Goal: Information Seeking & Learning: Learn about a topic

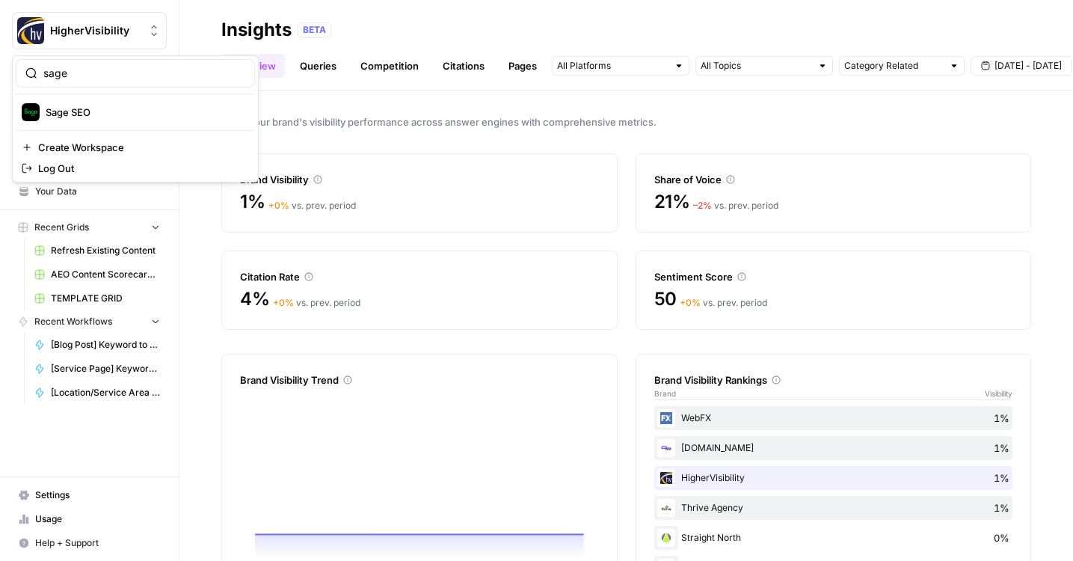
type input "sage"
click at [127, 113] on span "Sage SEO" at bounding box center [144, 112] width 197 height 15
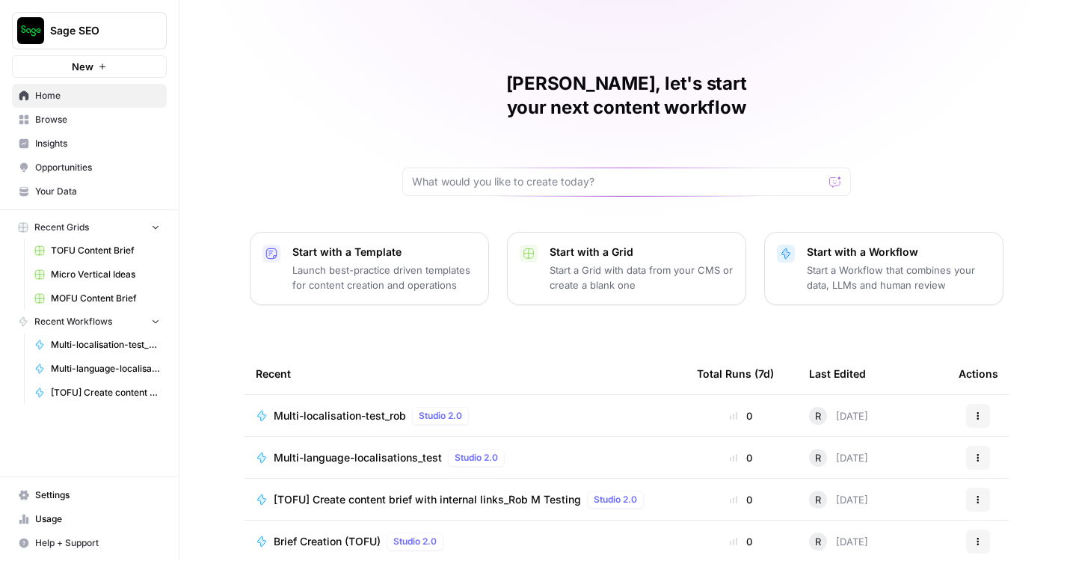
click at [78, 521] on span "Usage" at bounding box center [97, 518] width 125 height 13
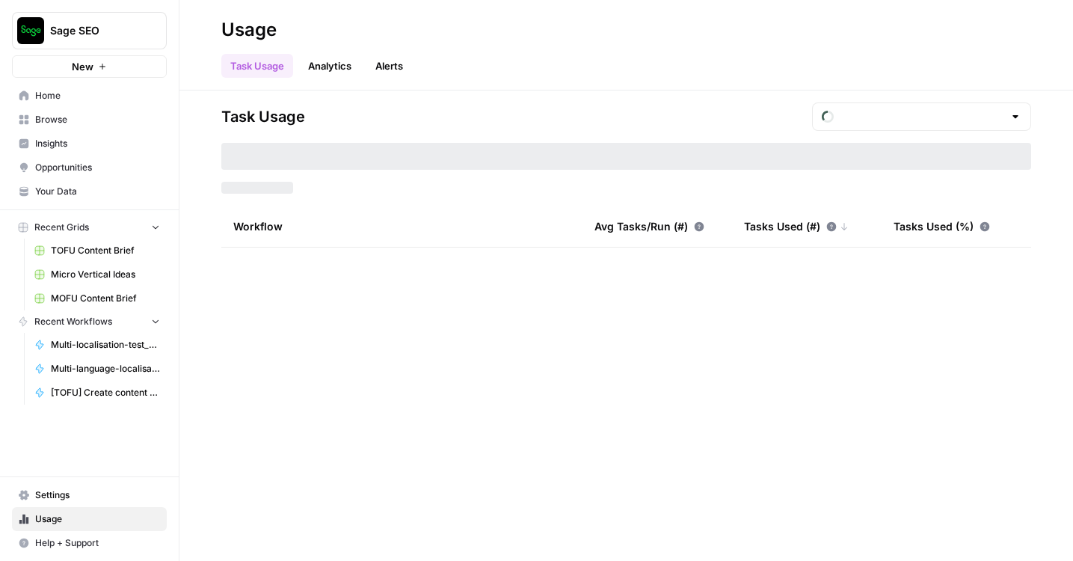
type input "September Tasks"
click at [921, 121] on input "text" at bounding box center [921, 116] width 164 height 15
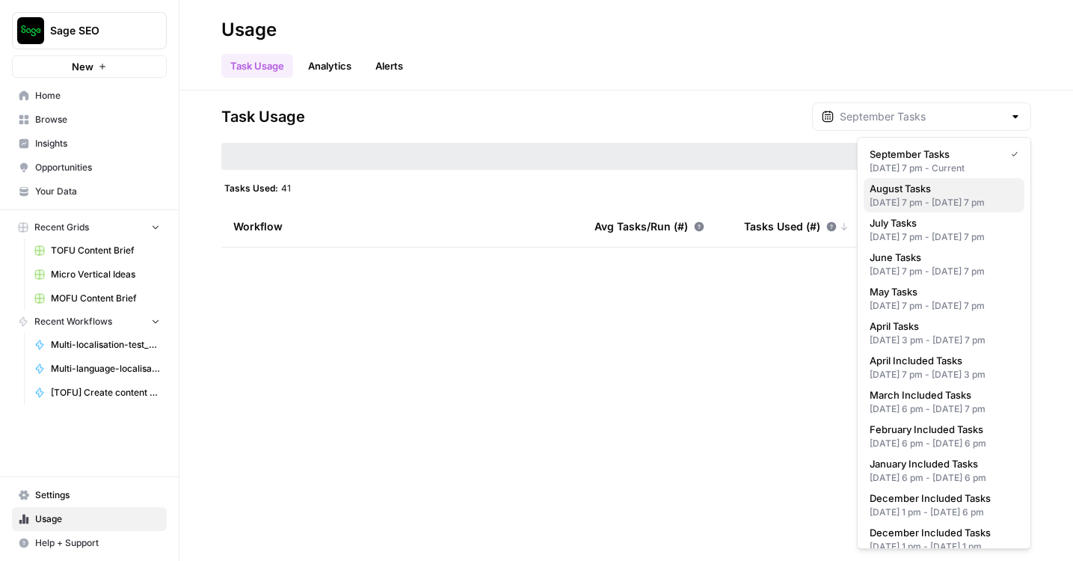
click at [939, 206] on div "Jul 31, 2025 7 pm - Aug 31, 2025 7 pm" at bounding box center [943, 202] width 149 height 13
type input "August Tasks"
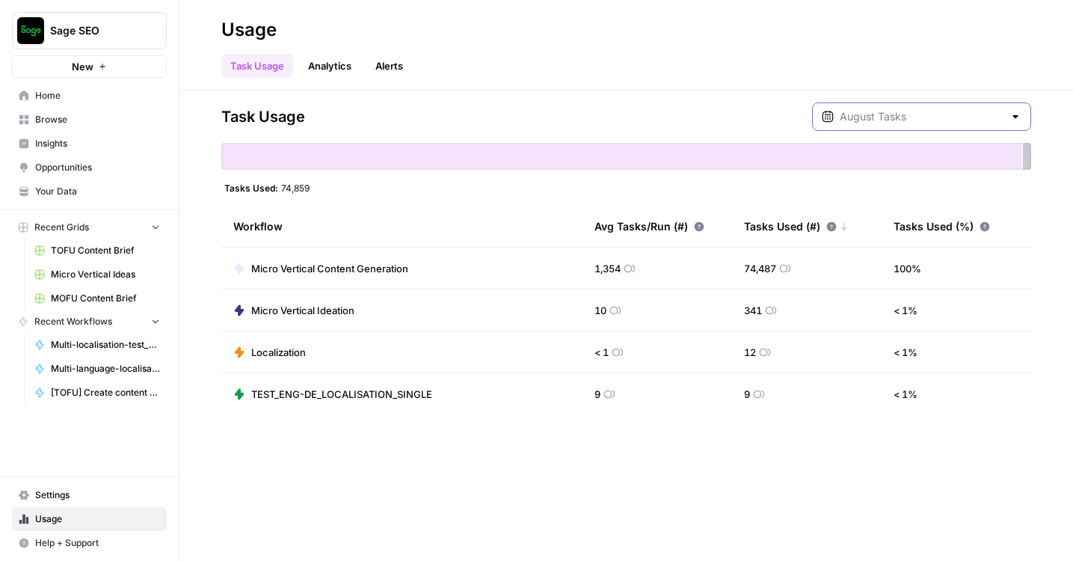
click at [943, 111] on input "text" at bounding box center [921, 116] width 164 height 15
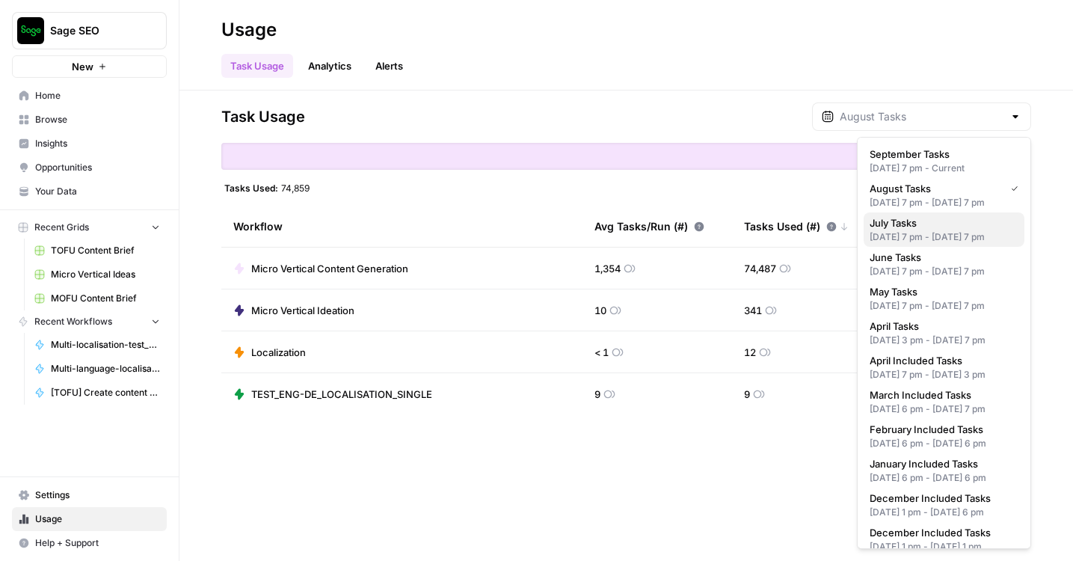
click at [949, 230] on span "July Tasks" at bounding box center [940, 222] width 143 height 15
type input "July Tasks"
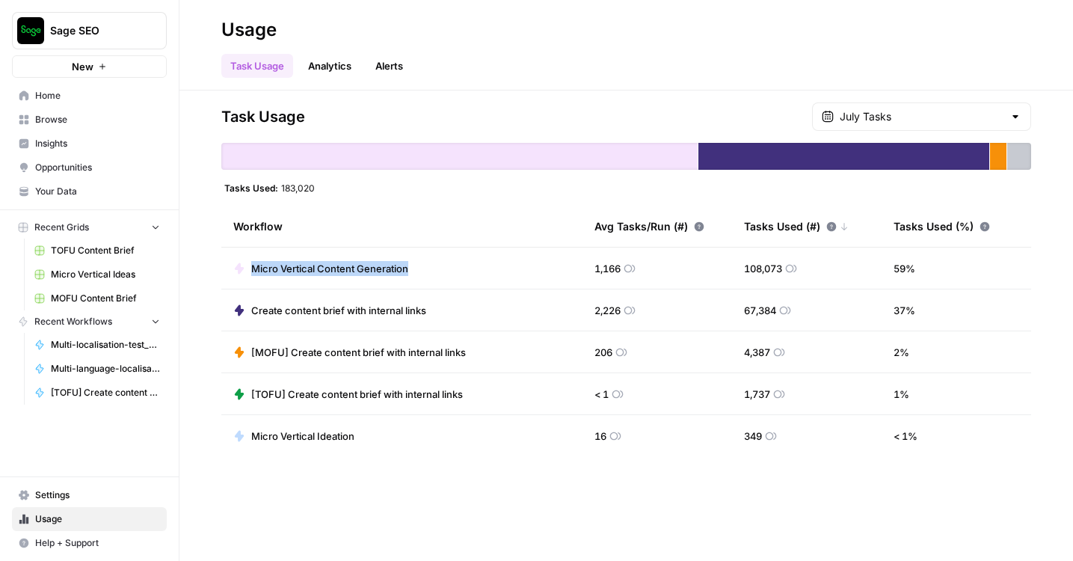
drag, startPoint x: 436, startPoint y: 271, endPoint x: 247, endPoint y: 269, distance: 188.4
click at [247, 269] on td "Micro Vertical Content Generation" at bounding box center [401, 267] width 361 height 41
click at [74, 123] on span "Browse" at bounding box center [97, 119] width 125 height 13
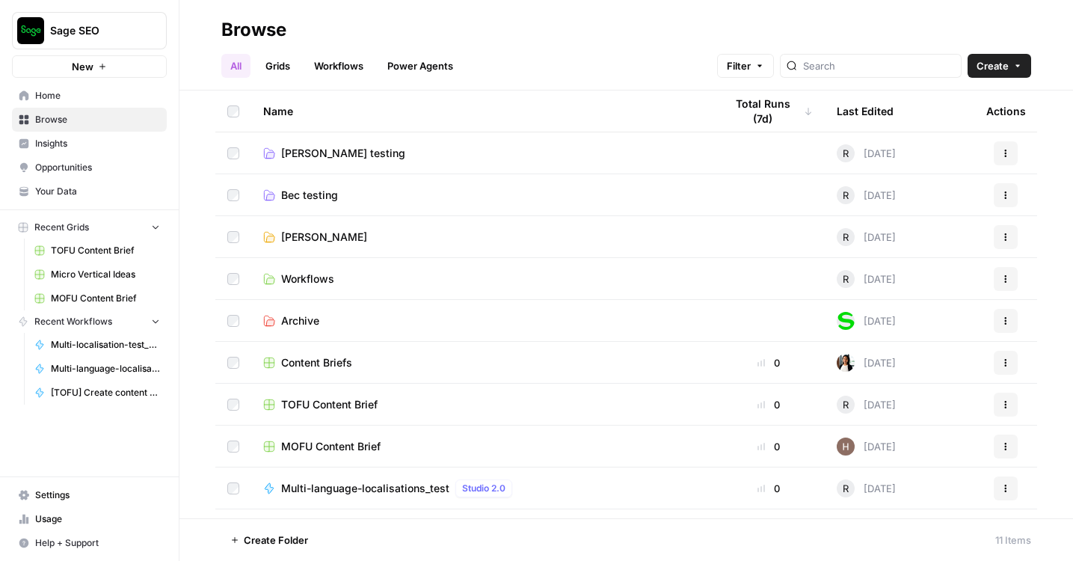
click at [338, 65] on link "Workflows" at bounding box center [338, 66] width 67 height 24
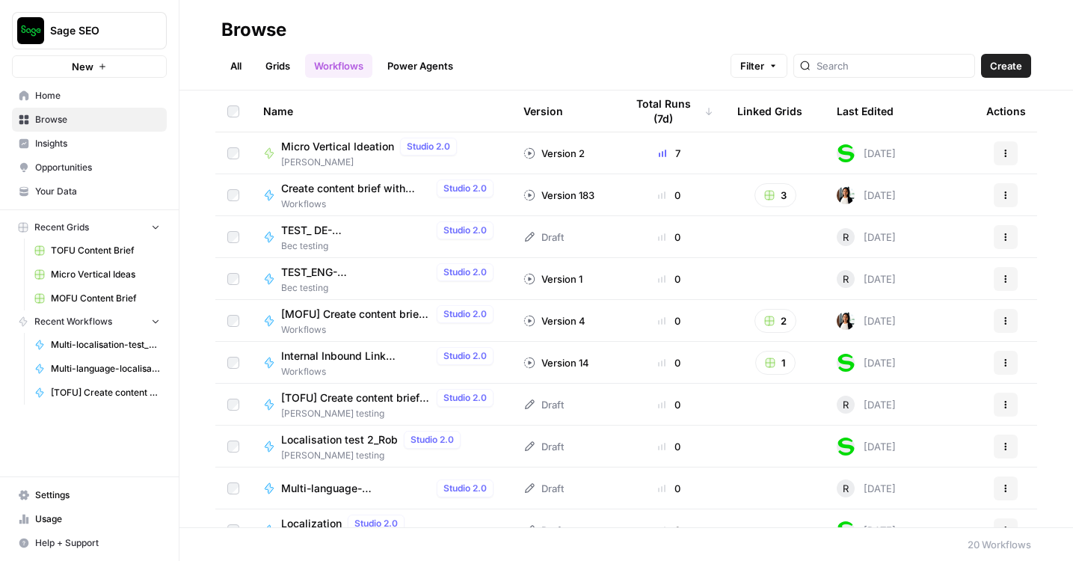
click at [883, 57] on div at bounding box center [884, 66] width 182 height 24
type input "TRUE TRUE TRUE TRUE TRUE TRUE"
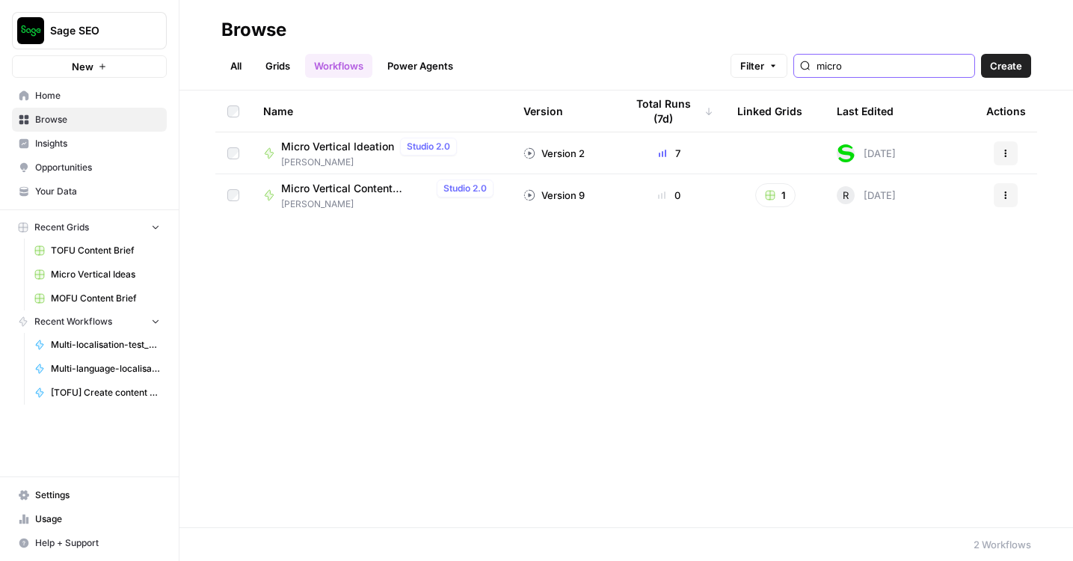
type input "micro"
click at [347, 141] on span "Micro Vertical Ideation" at bounding box center [337, 146] width 113 height 15
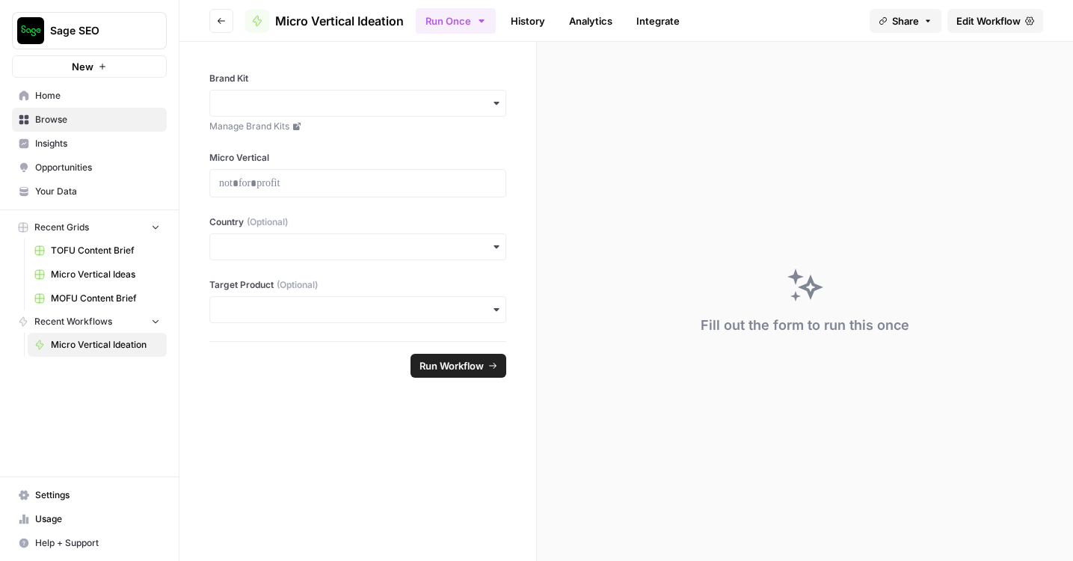
click at [989, 22] on span "Edit Workflow" at bounding box center [988, 20] width 64 height 15
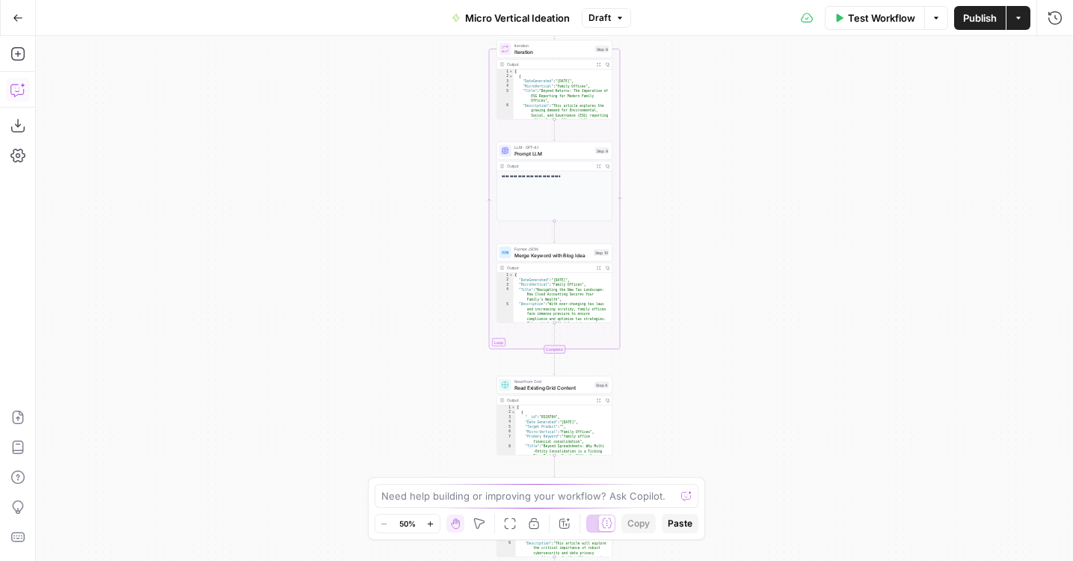
click at [18, 93] on icon "button" at bounding box center [17, 89] width 15 height 15
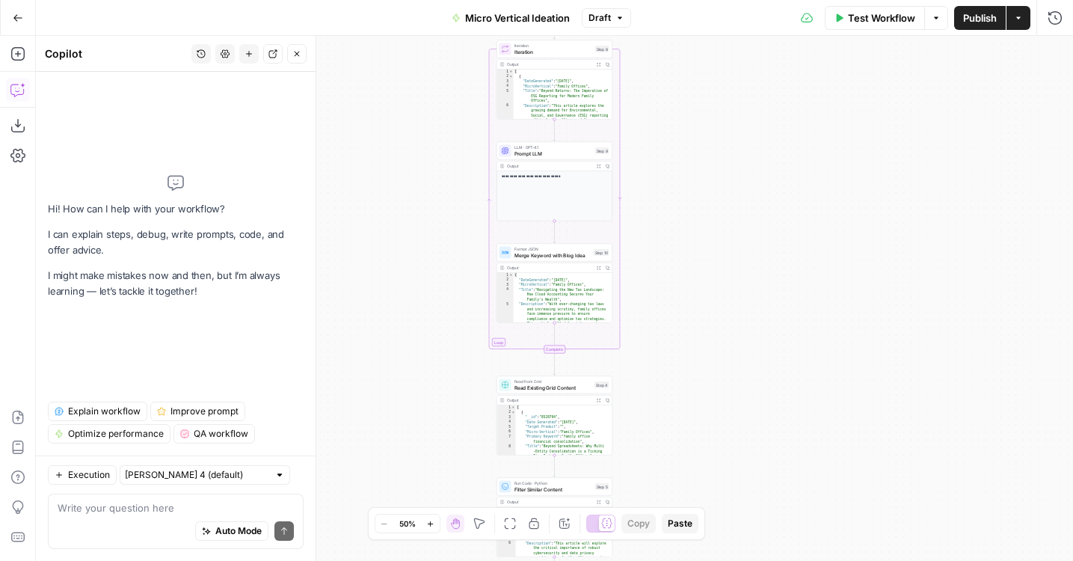
click at [119, 410] on span "Explain workflow" at bounding box center [104, 410] width 73 height 13
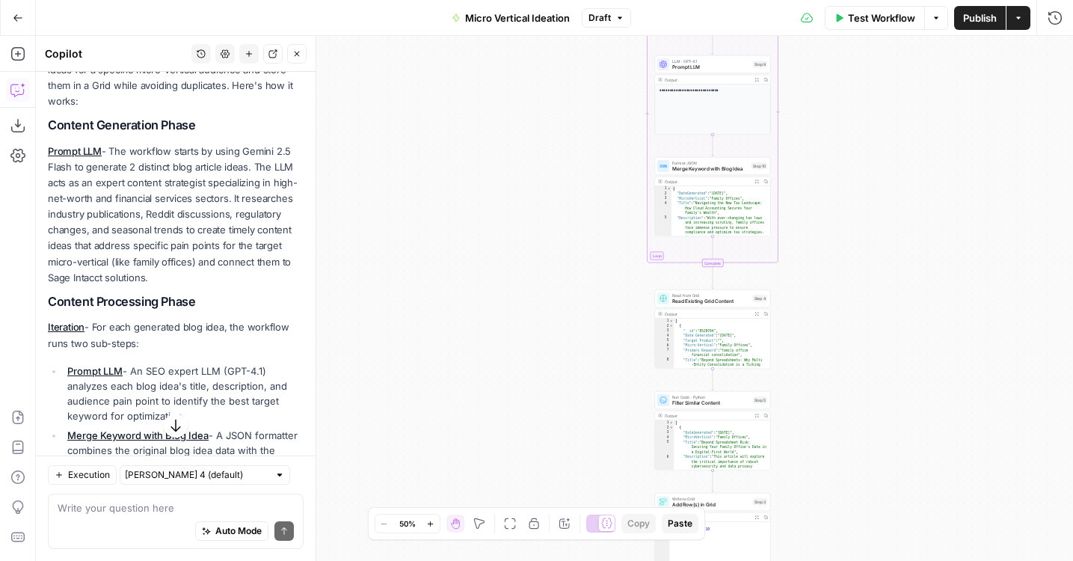
scroll to position [148, 0]
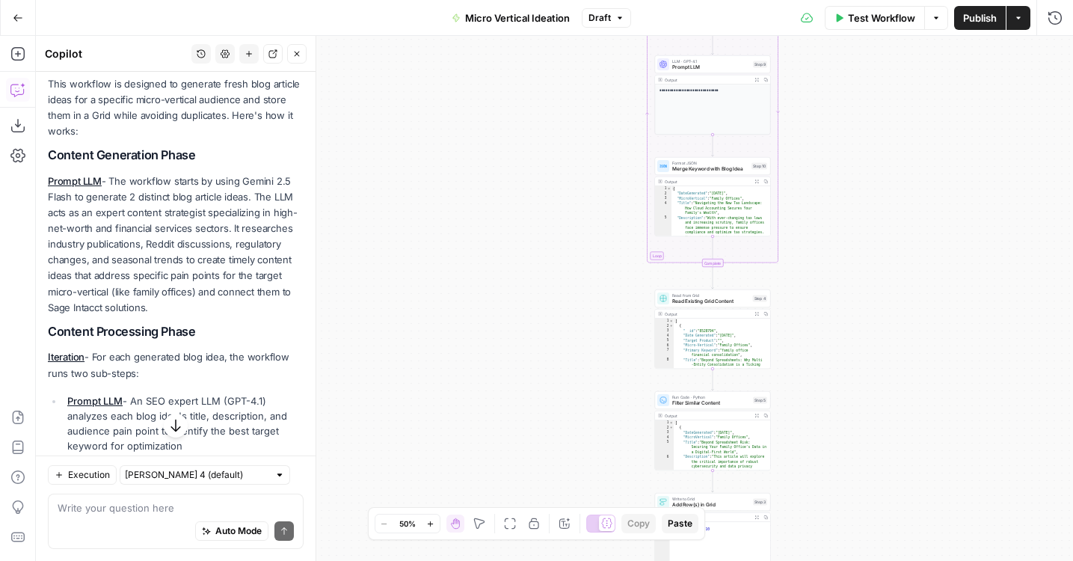
click at [16, 21] on icon "button" at bounding box center [18, 18] width 10 height 10
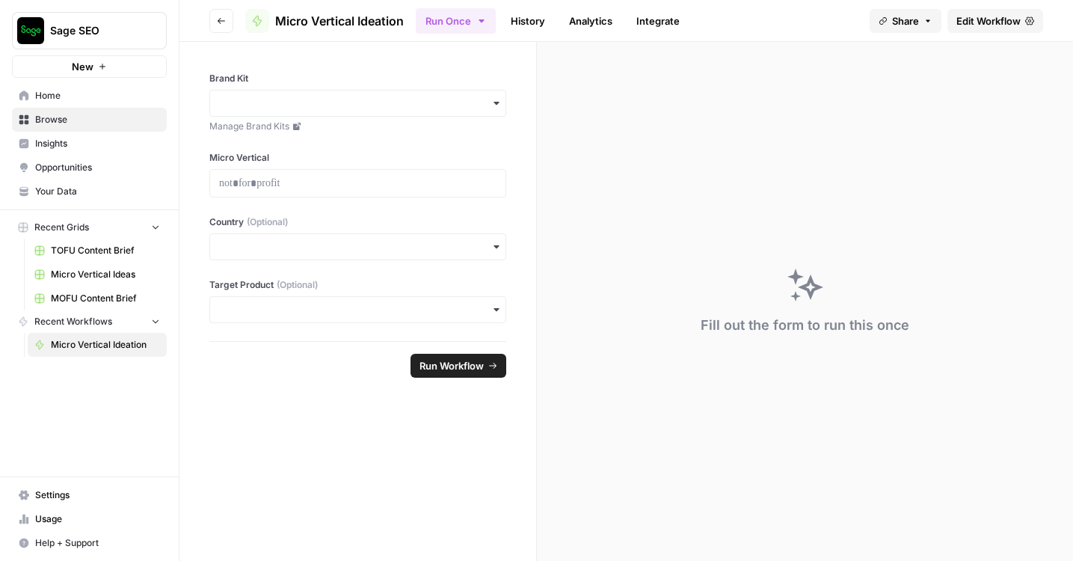
click at [77, 516] on span "Usage" at bounding box center [97, 518] width 125 height 13
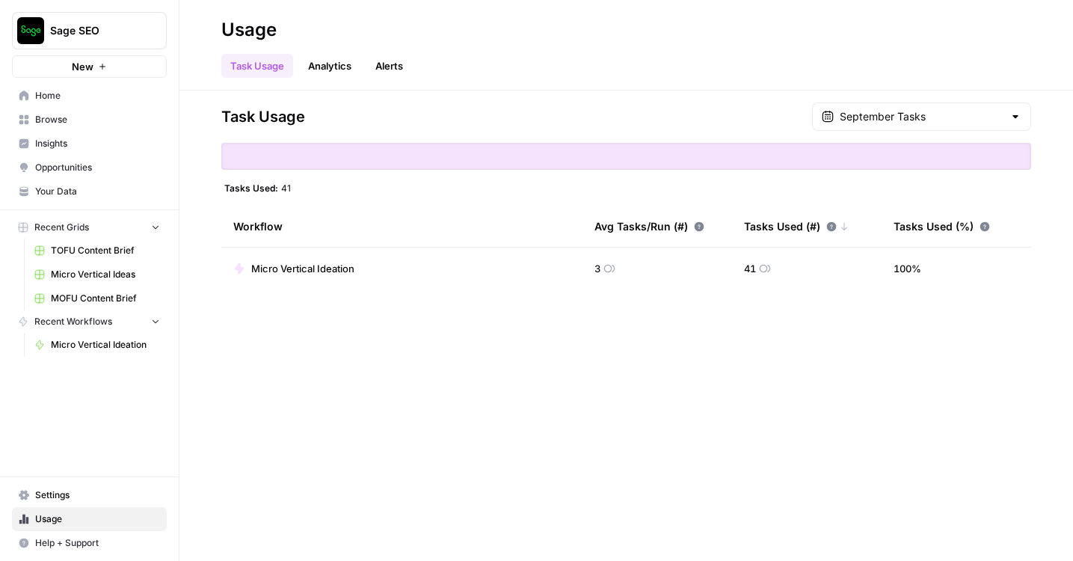
click at [93, 490] on span "Settings" at bounding box center [97, 494] width 125 height 13
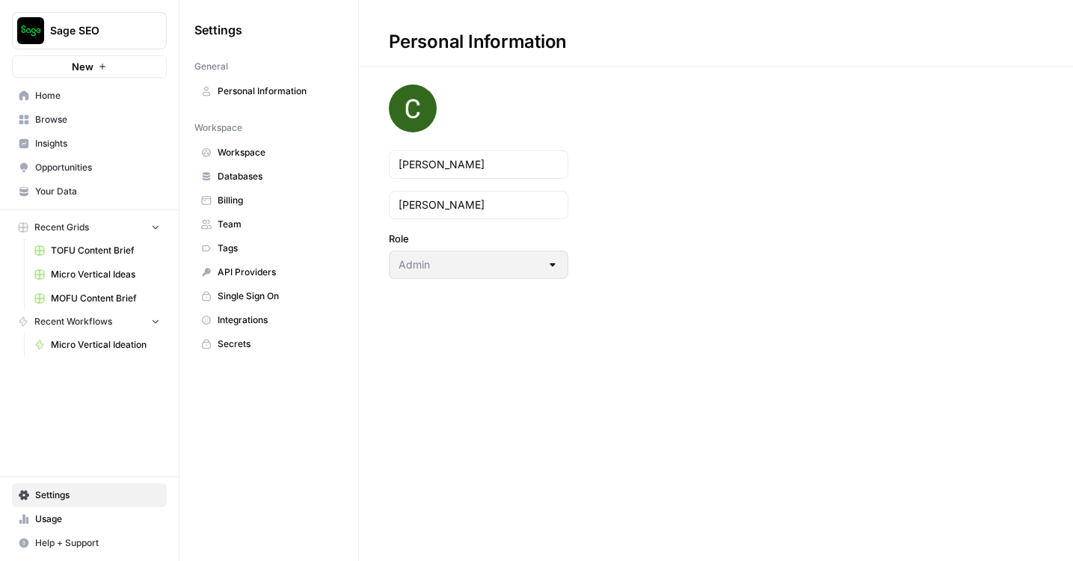
click at [269, 197] on span "Billing" at bounding box center [277, 200] width 119 height 13
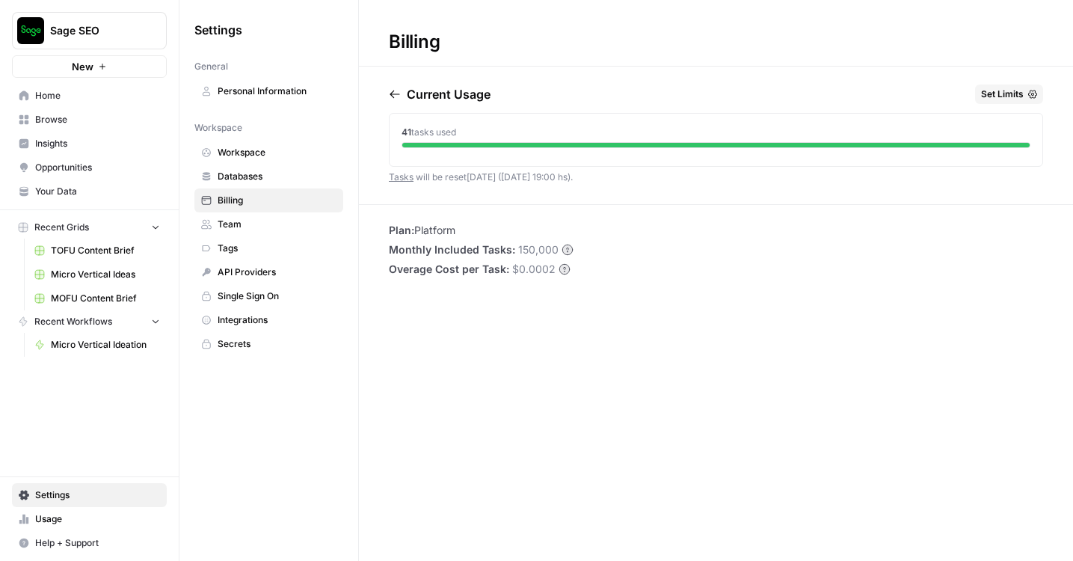
click at [996, 96] on span "Set Limits" at bounding box center [1002, 93] width 43 height 13
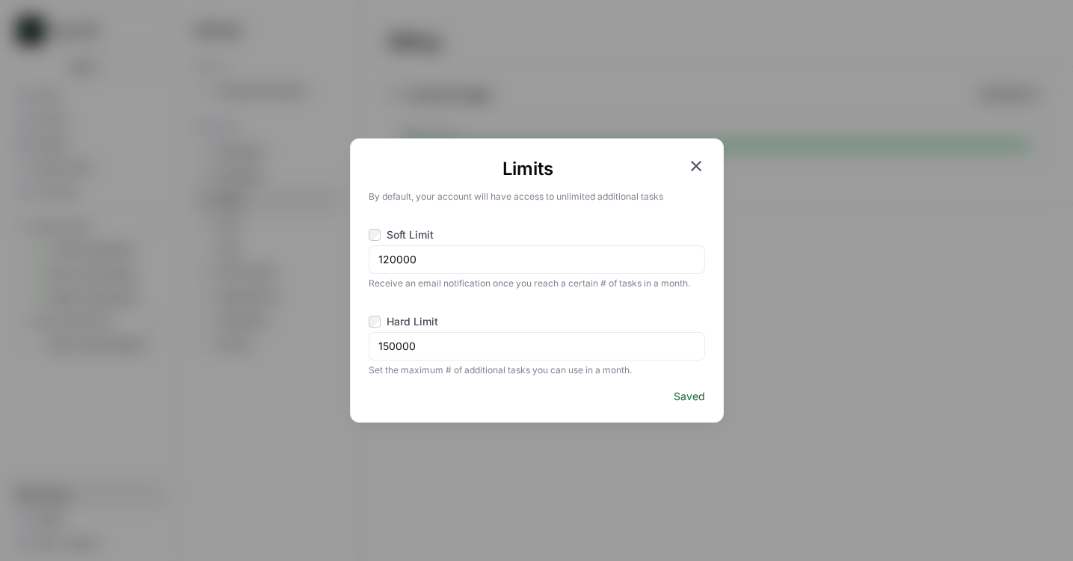
click at [693, 167] on icon "button" at bounding box center [696, 166] width 18 height 18
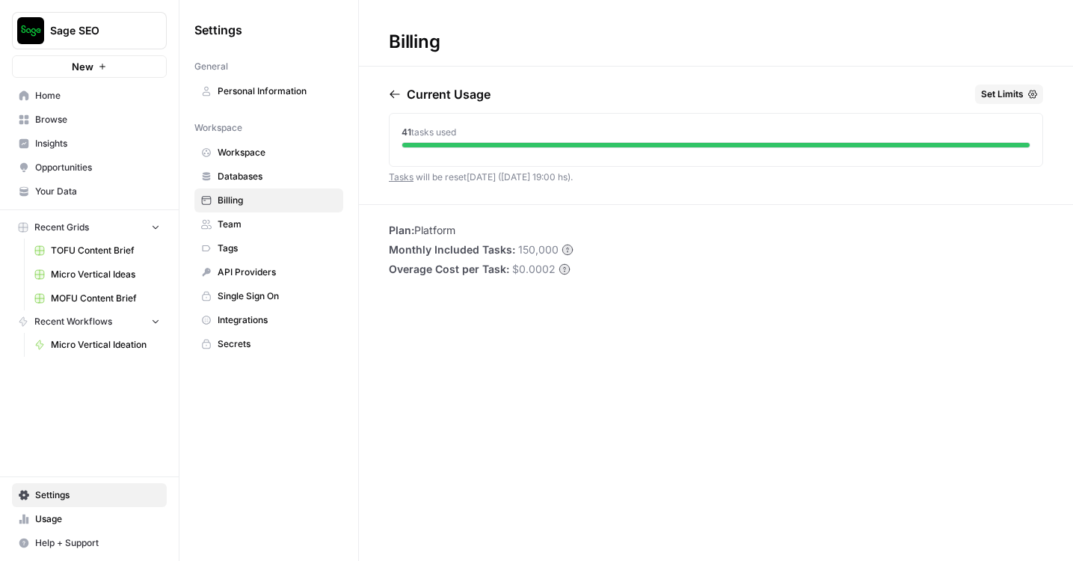
click at [275, 314] on span "Integrations" at bounding box center [277, 319] width 119 height 13
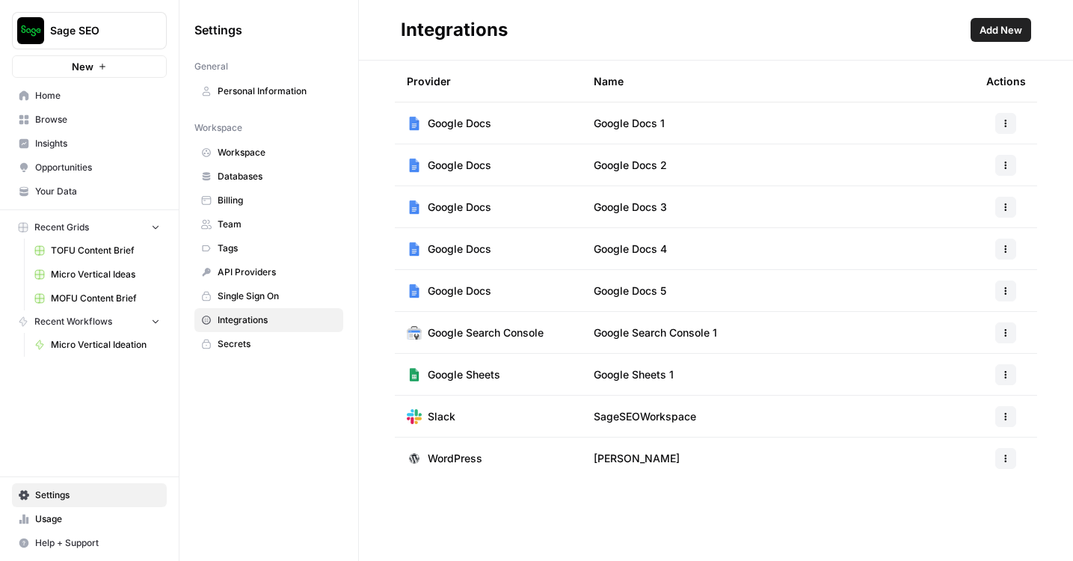
click at [84, 25] on span "Sage SEO" at bounding box center [95, 30] width 90 height 15
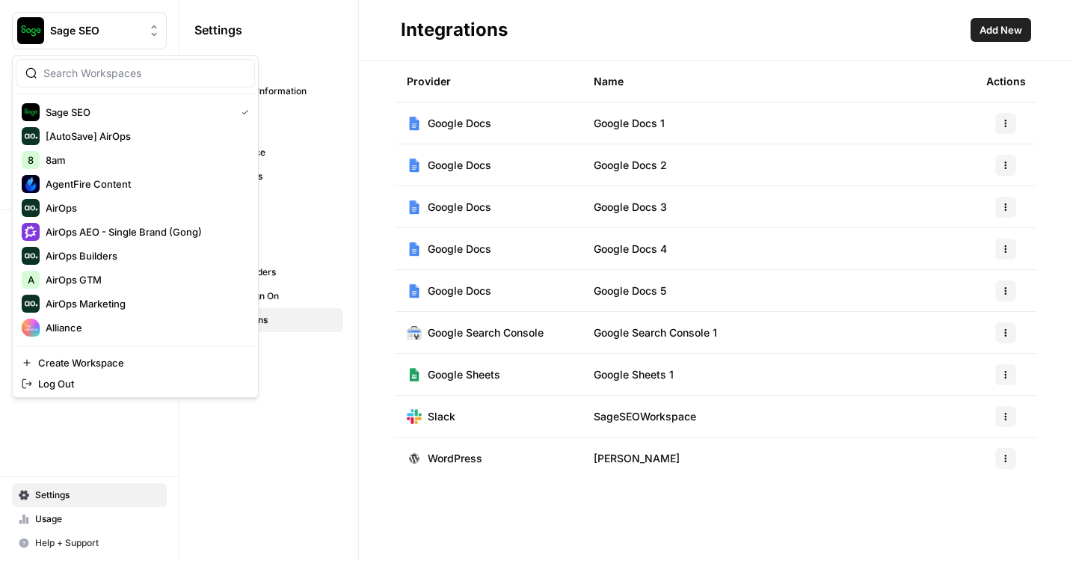
click at [102, 70] on input "search" at bounding box center [144, 73] width 202 height 15
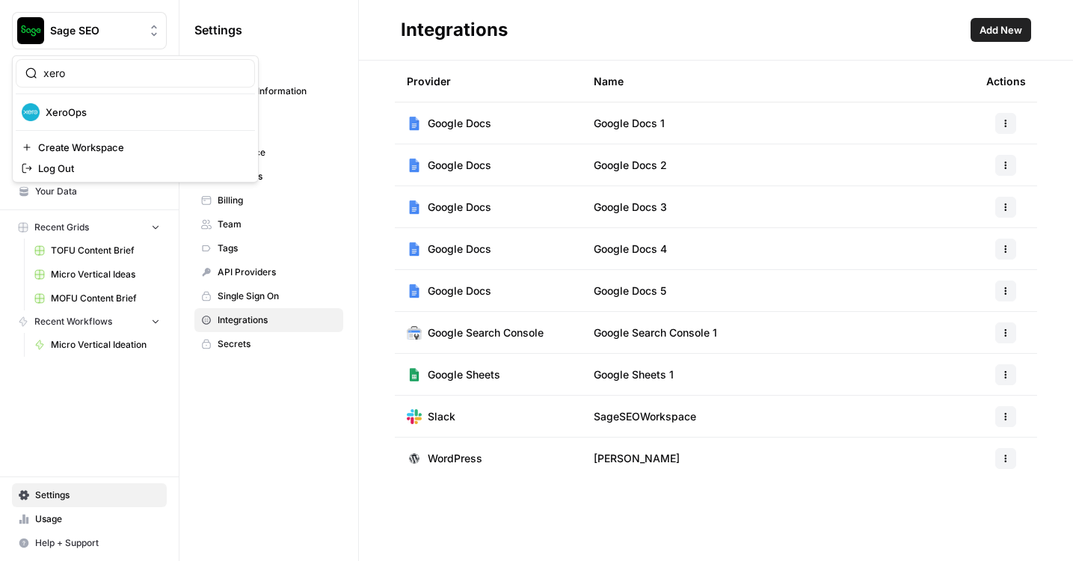
type input "xero"
click at [85, 117] on span "XeroOps" at bounding box center [144, 112] width 197 height 15
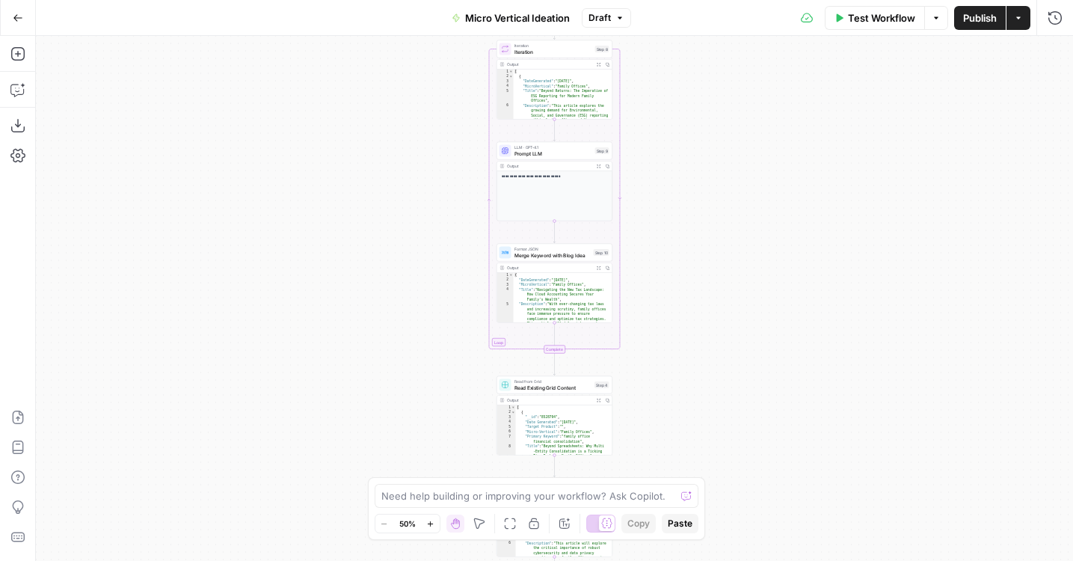
click at [23, 13] on button "Go Back" at bounding box center [17, 17] width 27 height 27
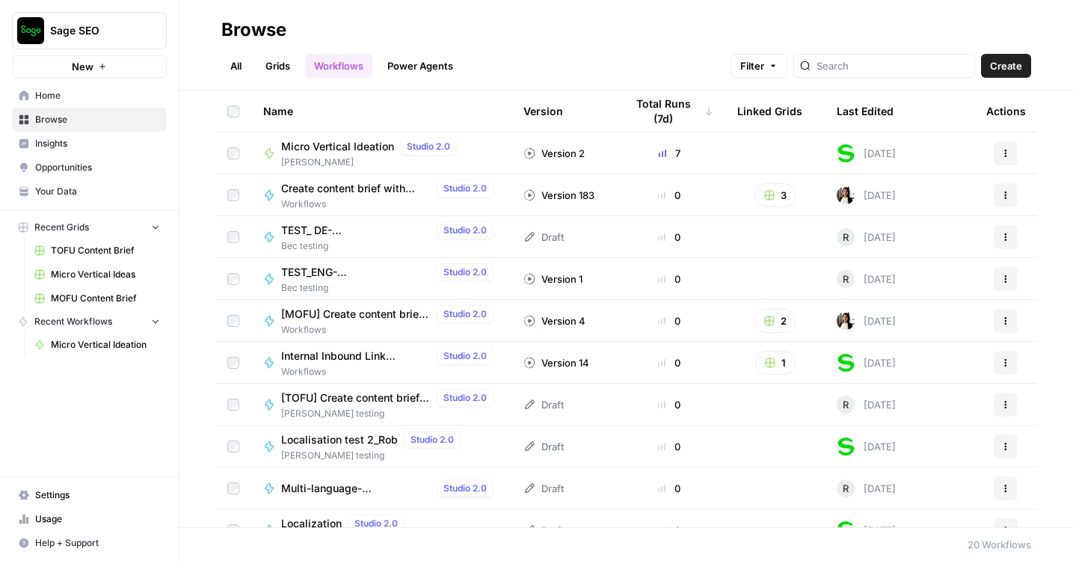
click at [280, 61] on link "Grids" at bounding box center [277, 66] width 43 height 24
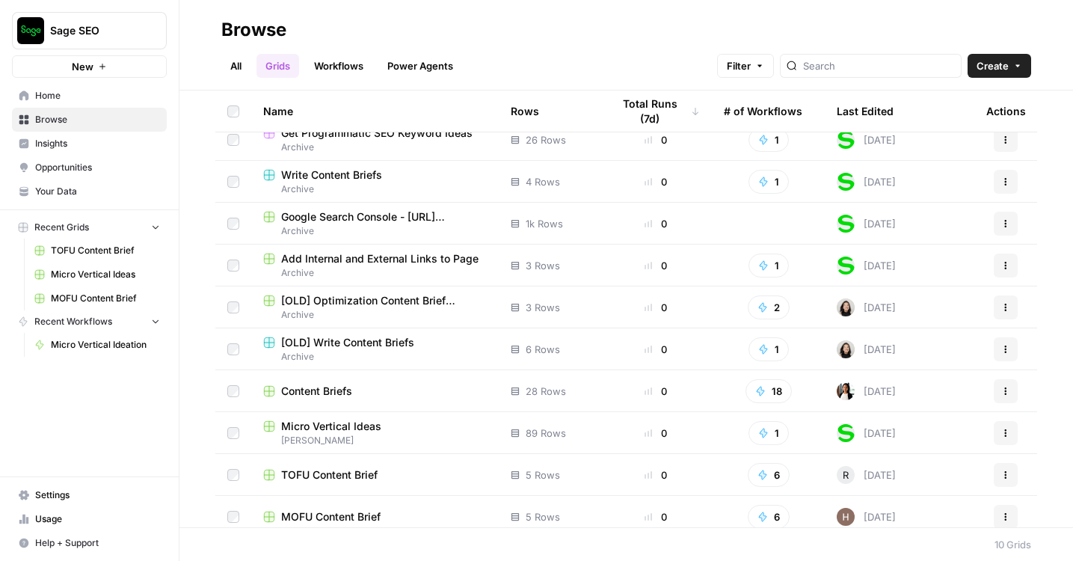
scroll to position [24, 0]
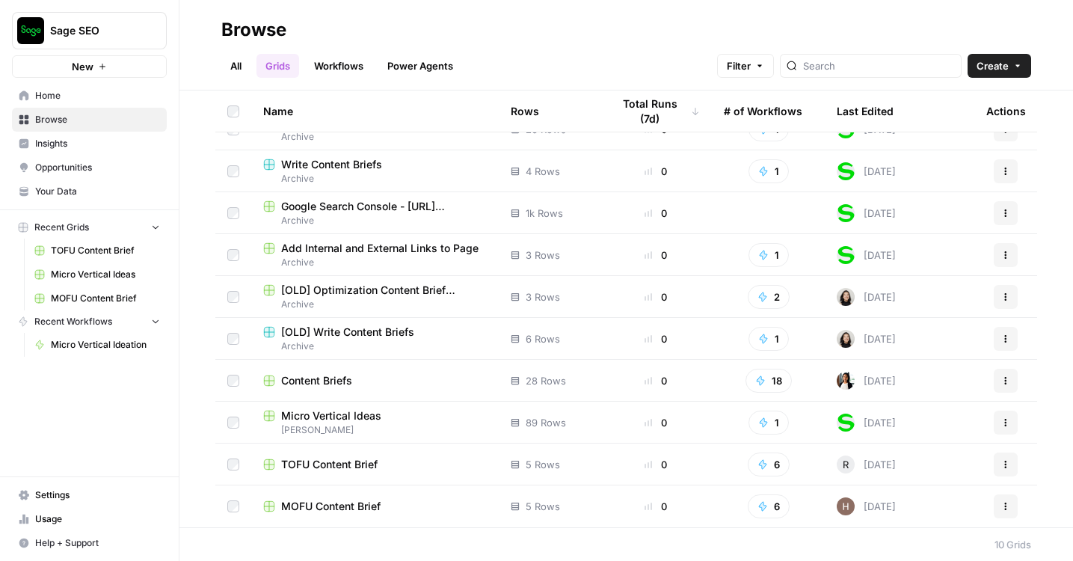
click at [339, 413] on span "Micro Vertical Ideas" at bounding box center [331, 415] width 100 height 15
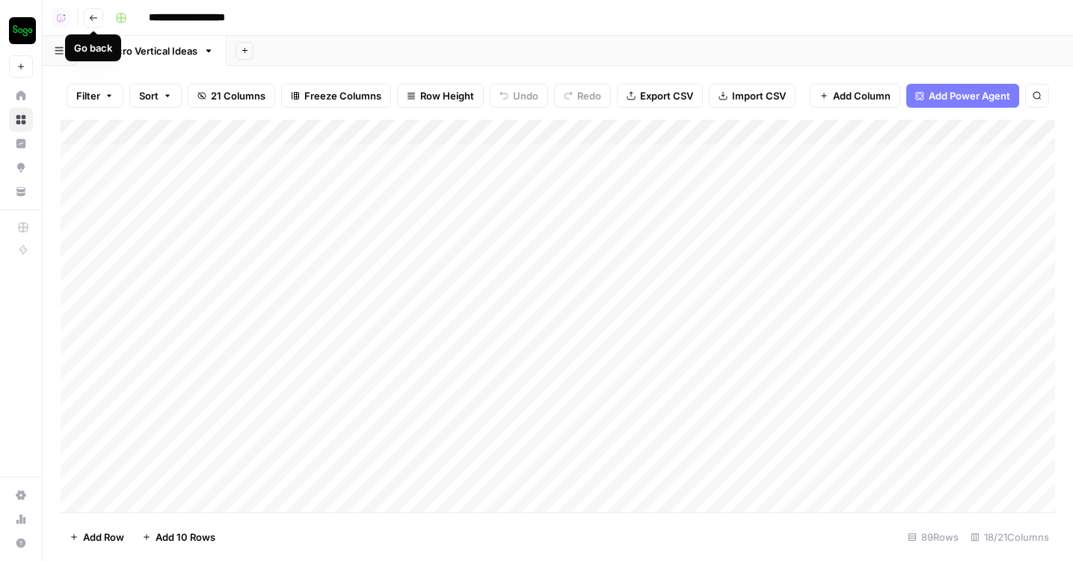
click at [89, 19] on icon "button" at bounding box center [93, 17] width 9 height 9
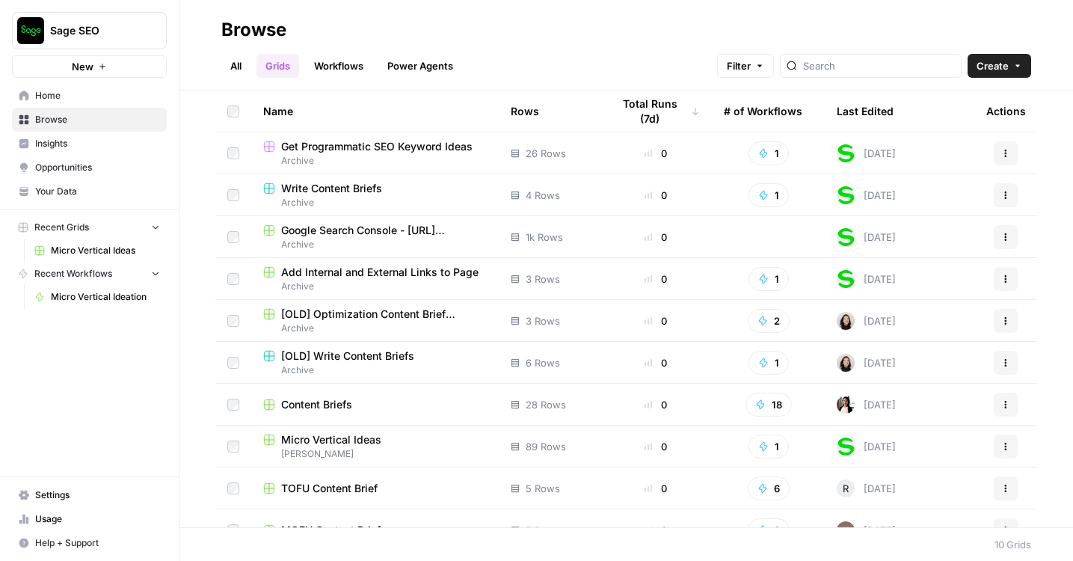
scroll to position [24, 0]
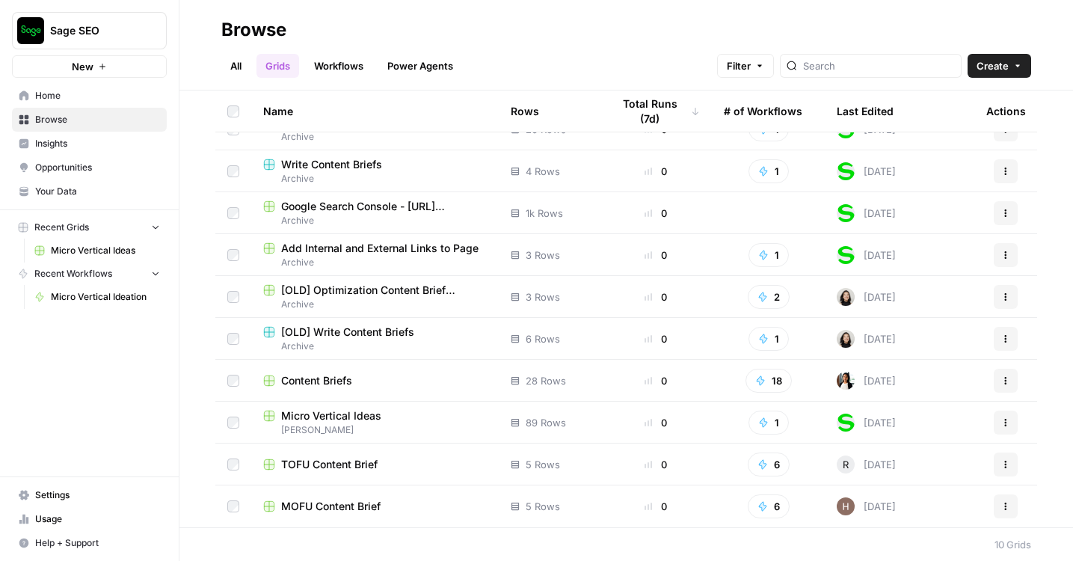
click at [328, 368] on td "Content Briefs" at bounding box center [374, 380] width 247 height 41
click at [330, 379] on span "Content Briefs" at bounding box center [316, 380] width 71 height 15
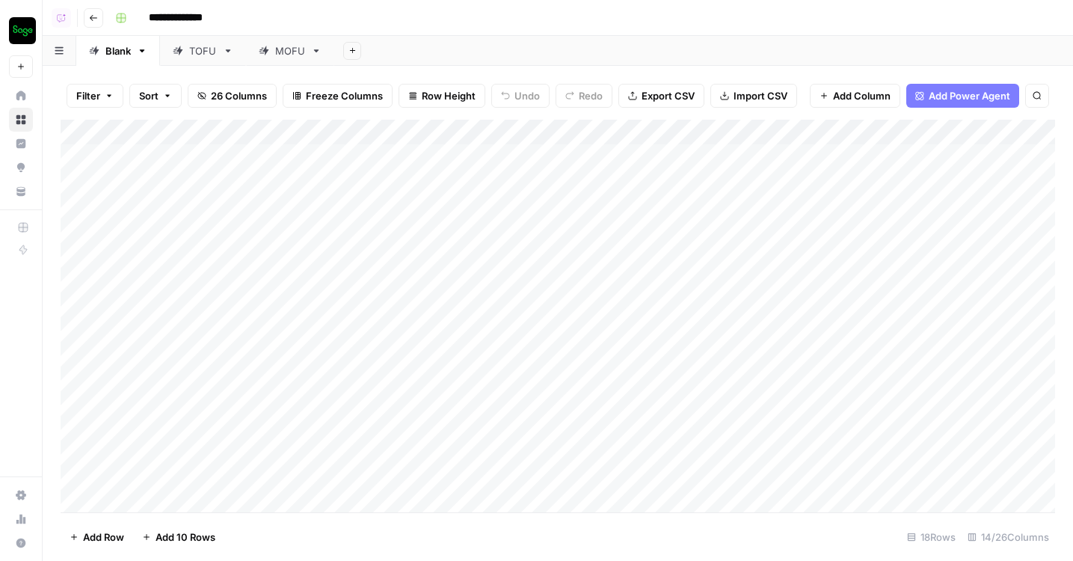
click at [192, 55] on div "TOFU" at bounding box center [203, 50] width 28 height 15
click at [292, 52] on div "MOFU" at bounding box center [290, 50] width 30 height 15
click at [124, 58] on link "Blank" at bounding box center [118, 51] width 84 height 30
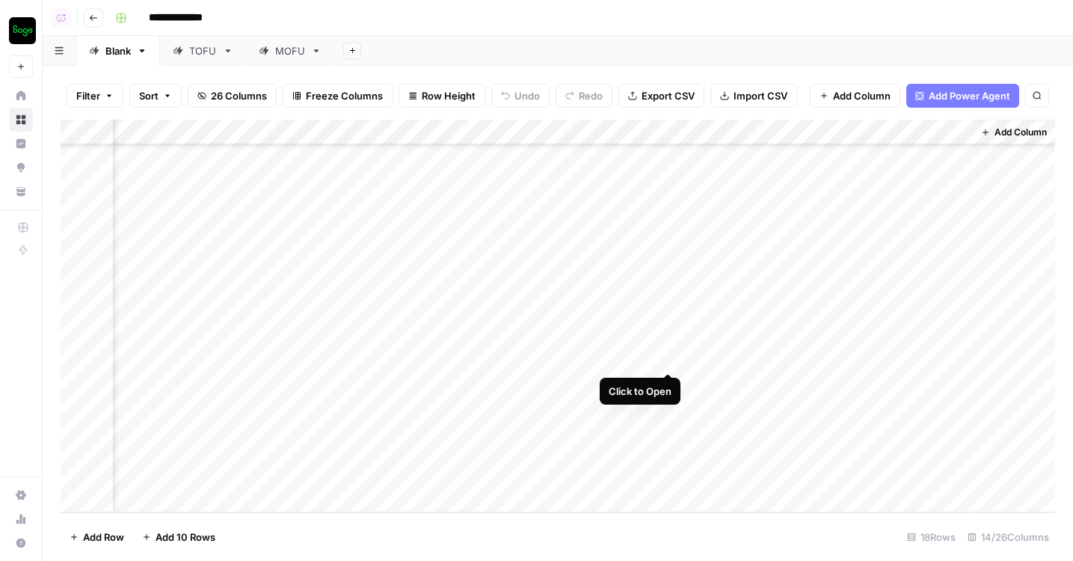
click at [670, 345] on div "Add Column" at bounding box center [558, 316] width 994 height 392
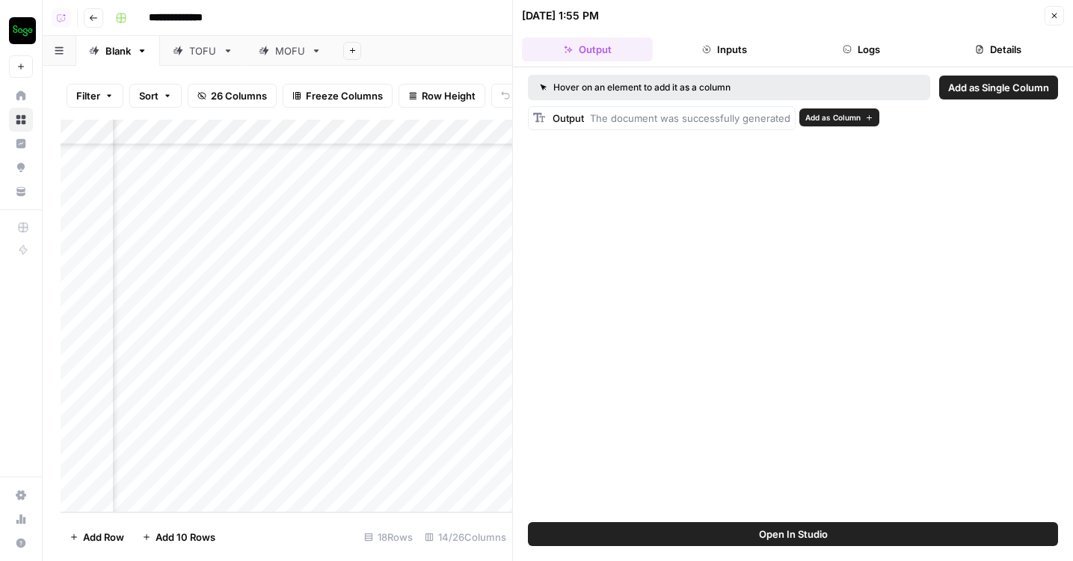
click at [757, 120] on span "The document was successfully generated" at bounding box center [690, 118] width 200 height 12
click at [1052, 16] on icon "button" at bounding box center [1053, 15] width 9 height 9
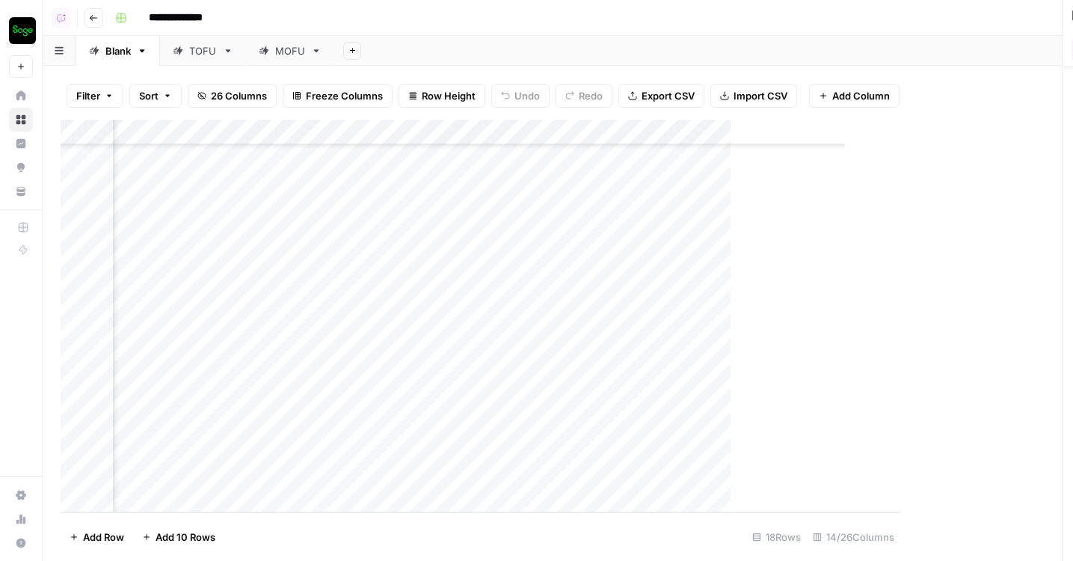
scroll to position [357, 1500]
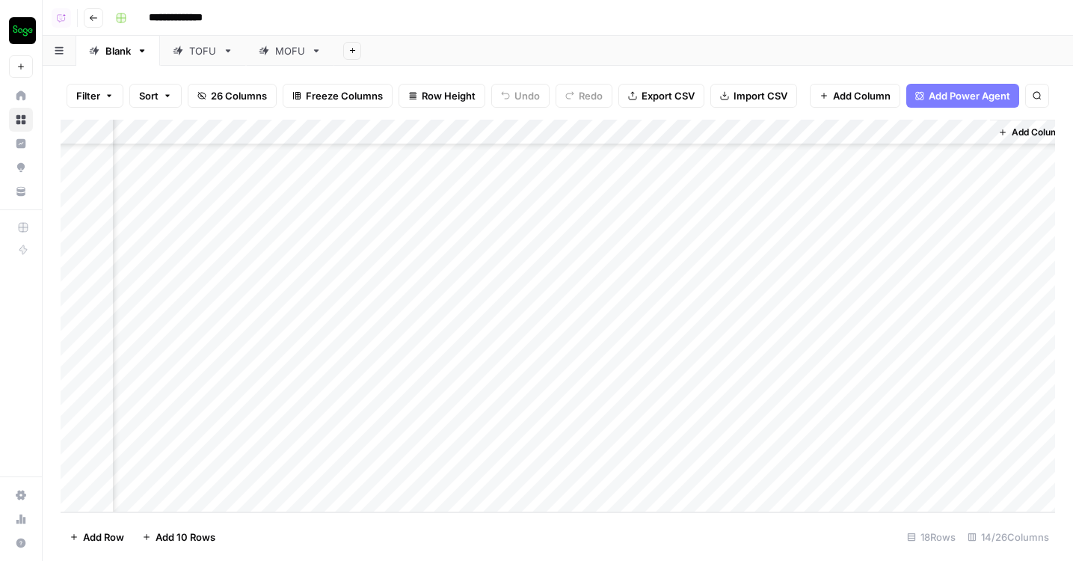
click at [782, 349] on div "Add Column" at bounding box center [558, 316] width 994 height 392
click at [670, 132] on div "Add Column" at bounding box center [558, 316] width 994 height 392
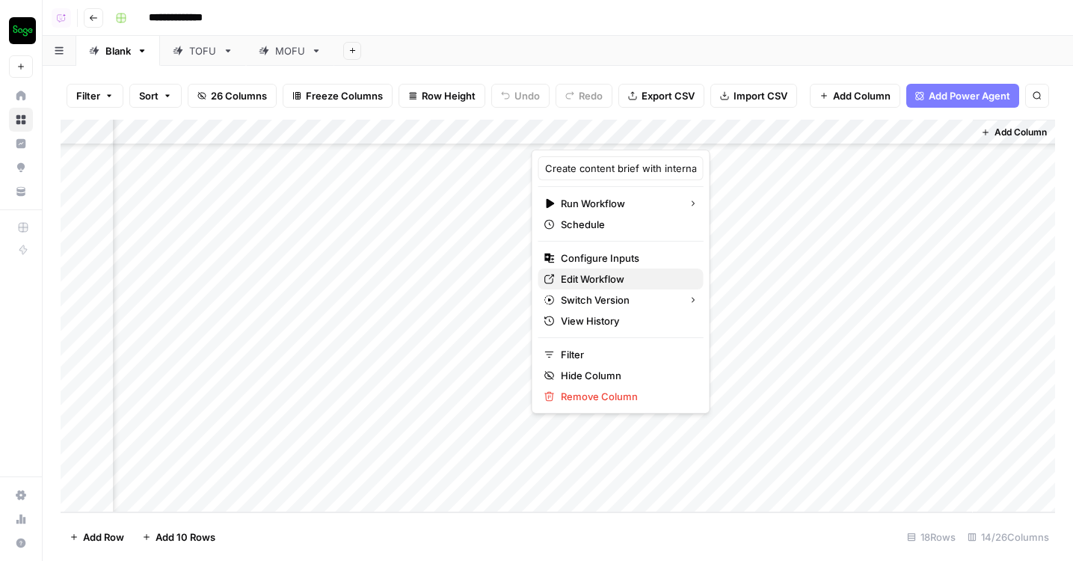
click at [629, 281] on span "Edit Workflow" at bounding box center [626, 278] width 131 height 15
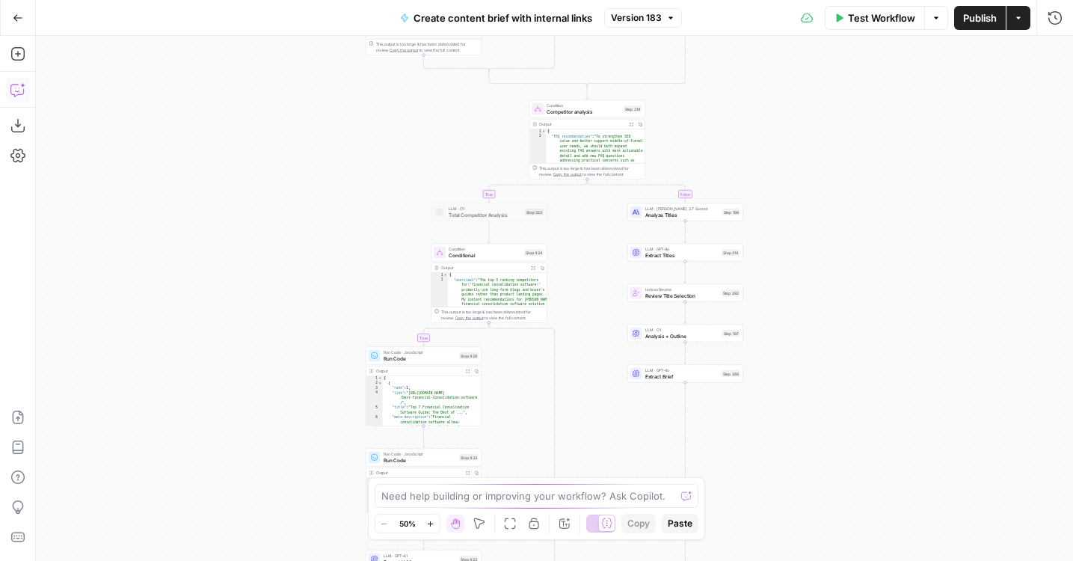
click at [21, 86] on icon "button" at bounding box center [17, 89] width 15 height 15
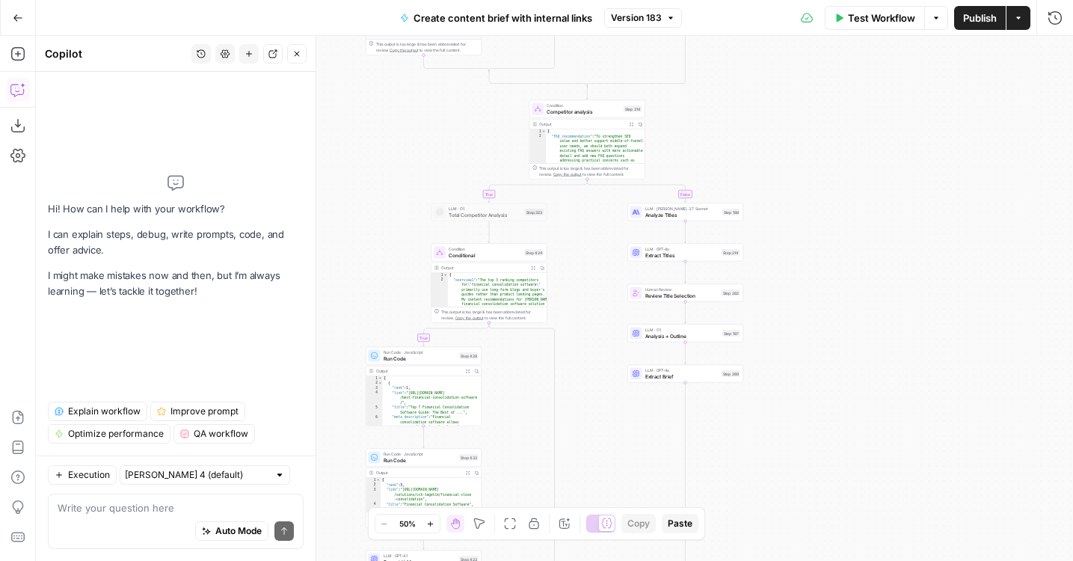
click at [124, 407] on span "Explain workflow" at bounding box center [104, 410] width 73 height 13
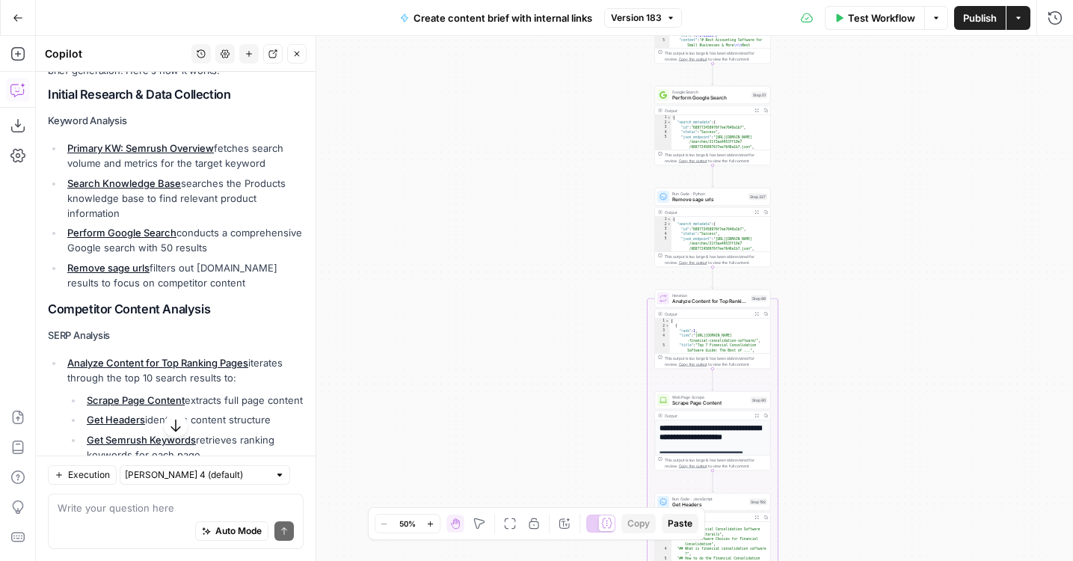
scroll to position [215, 0]
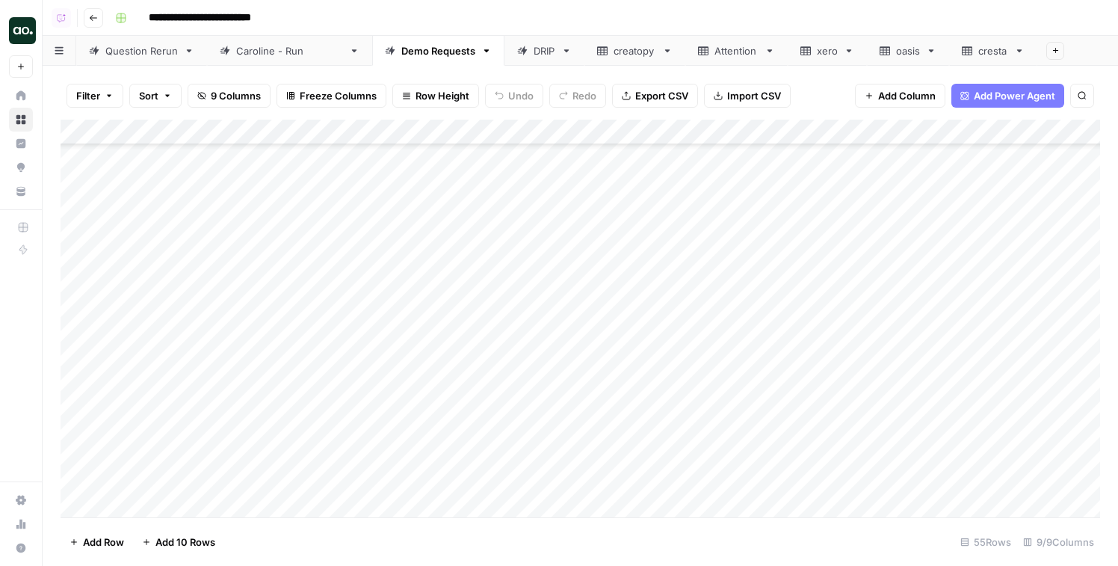
scroll to position [1046, 0]
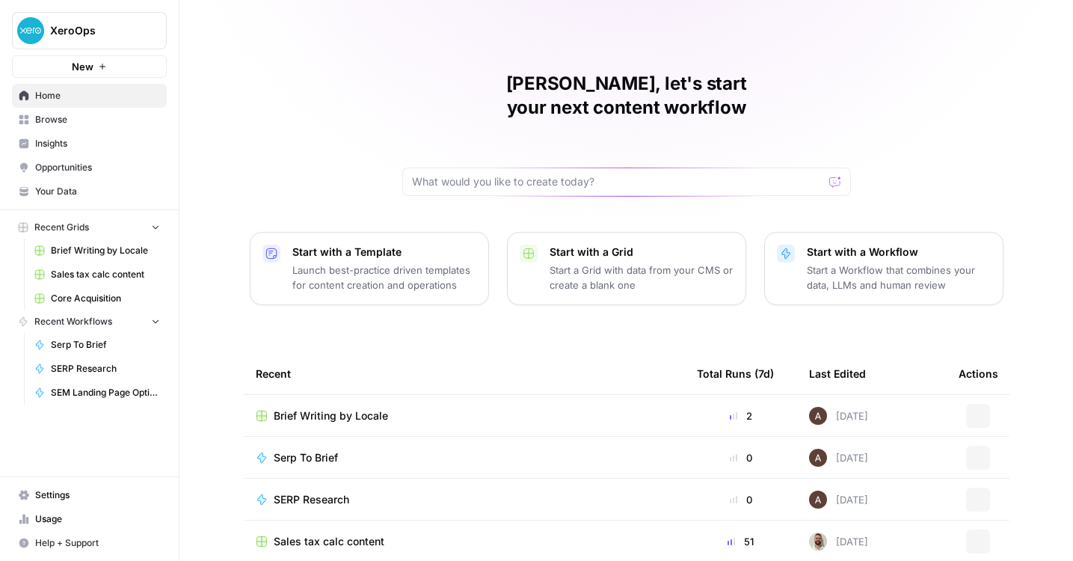
click at [87, 147] on span "Insights" at bounding box center [97, 143] width 125 height 13
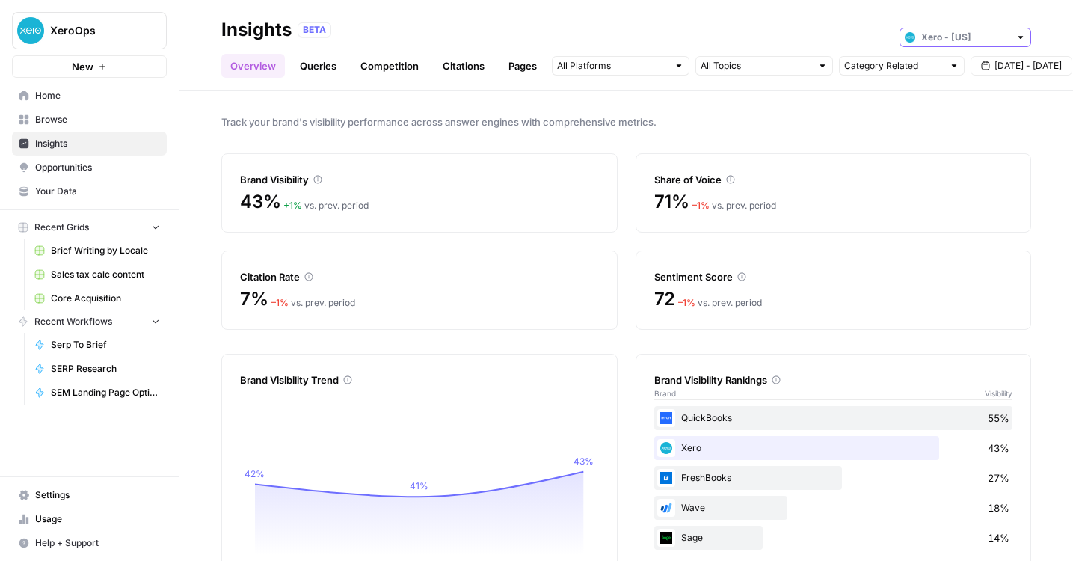
click at [974, 35] on input "text" at bounding box center [965, 37] width 88 height 15
type input "Xero - [[GEOGRAPHIC_DATA]]"
click at [986, 18] on div "Insights BETA Xero - [[GEOGRAPHIC_DATA]]" at bounding box center [626, 30] width 810 height 24
click at [306, 70] on link "Queries" at bounding box center [318, 66] width 55 height 24
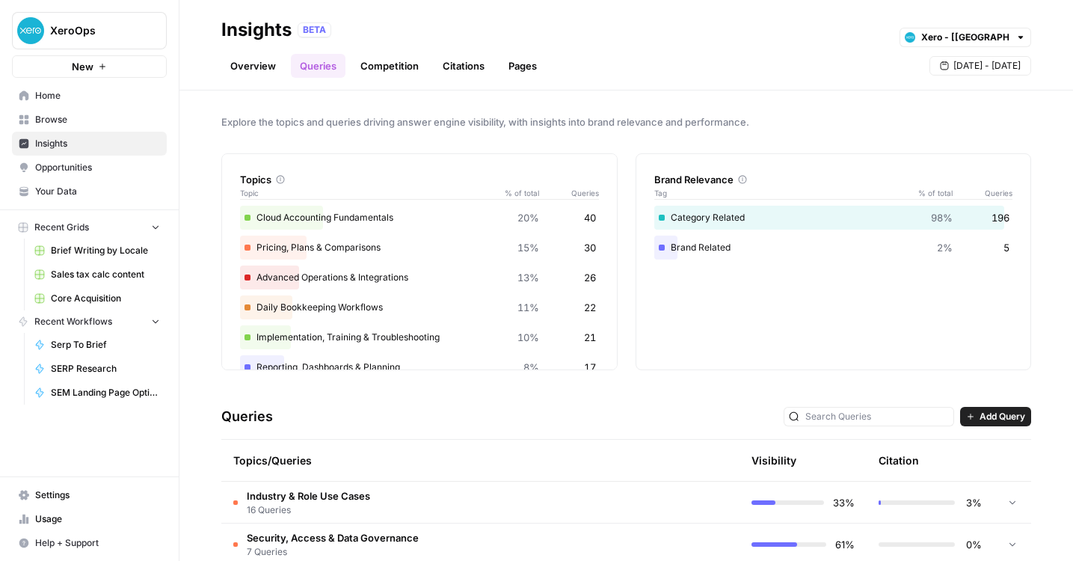
click at [115, 164] on span "Opportunities" at bounding box center [97, 167] width 125 height 13
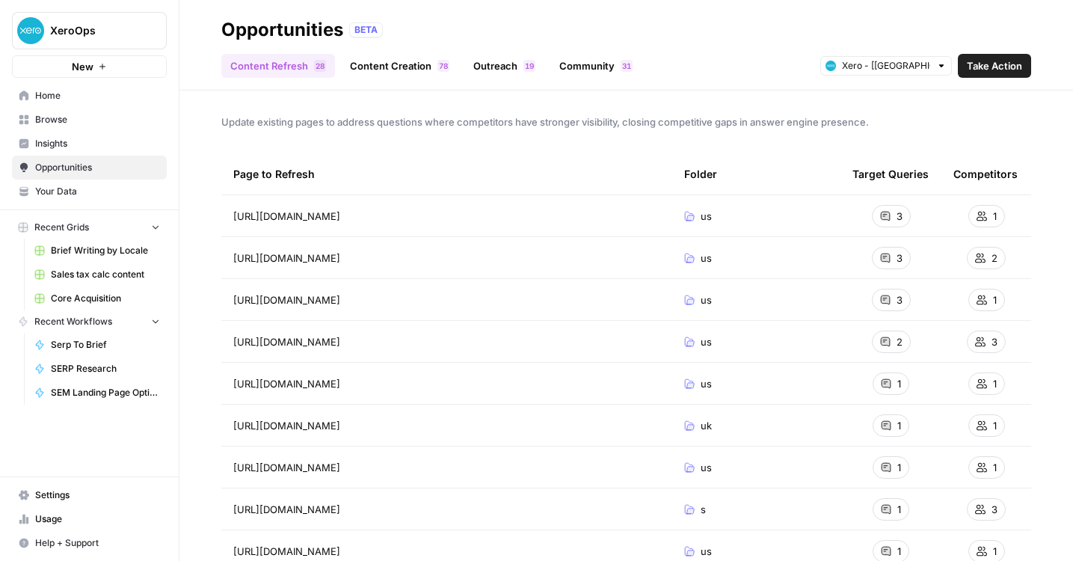
click at [105, 144] on span "Insights" at bounding box center [97, 143] width 125 height 13
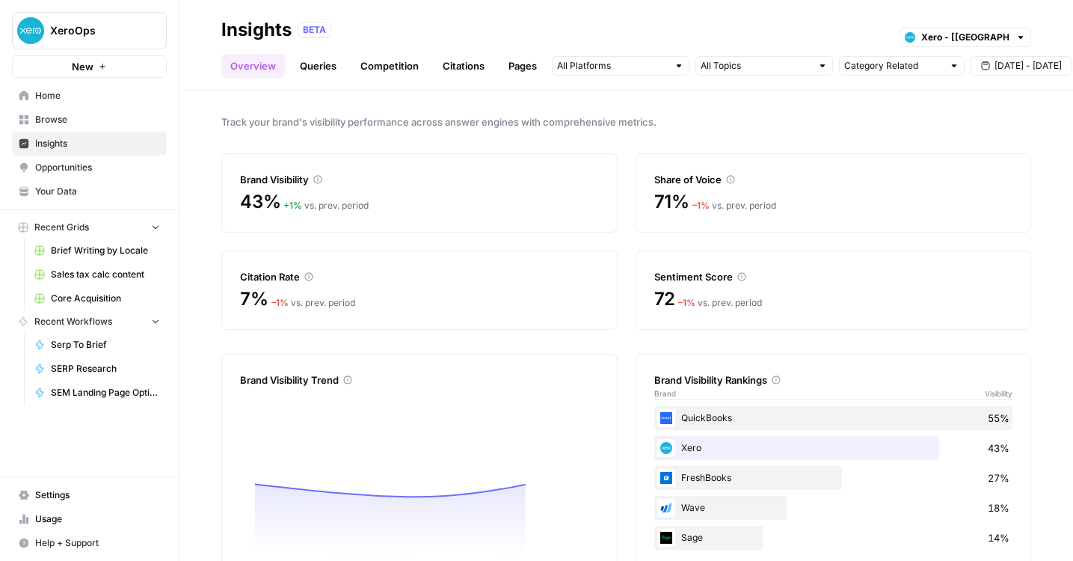
click at [100, 100] on span "Home" at bounding box center [97, 95] width 125 height 13
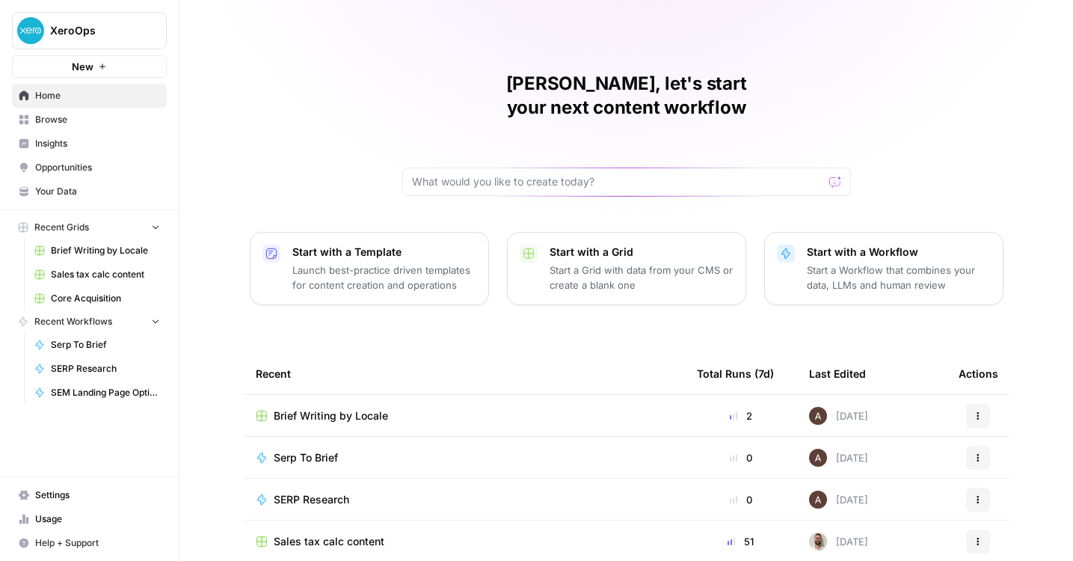
click at [98, 45] on button "XeroOps" at bounding box center [89, 30] width 155 height 37
type input "sage"
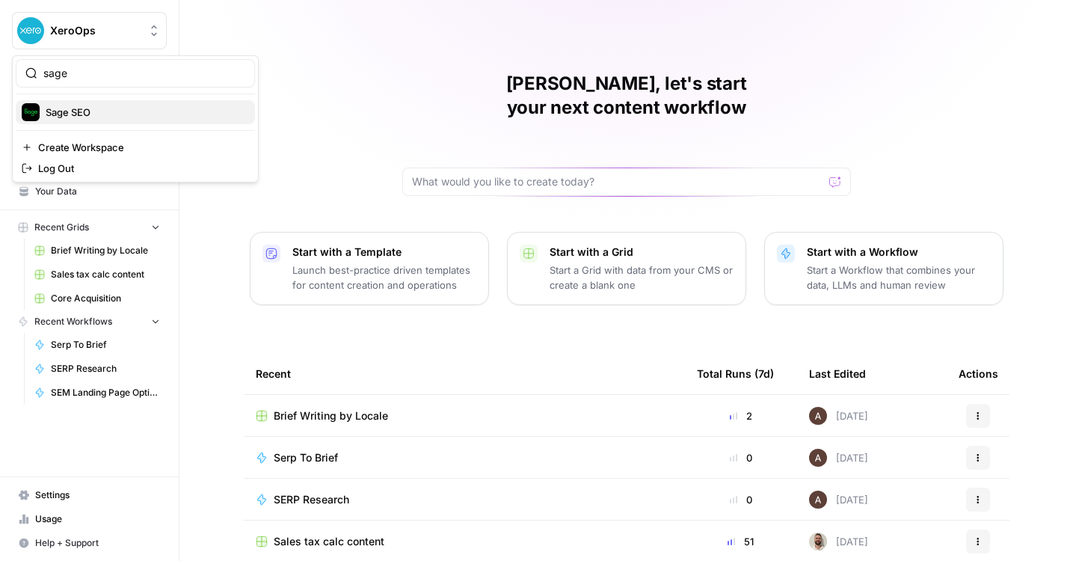
click at [135, 107] on span "Sage SEO" at bounding box center [144, 112] width 197 height 15
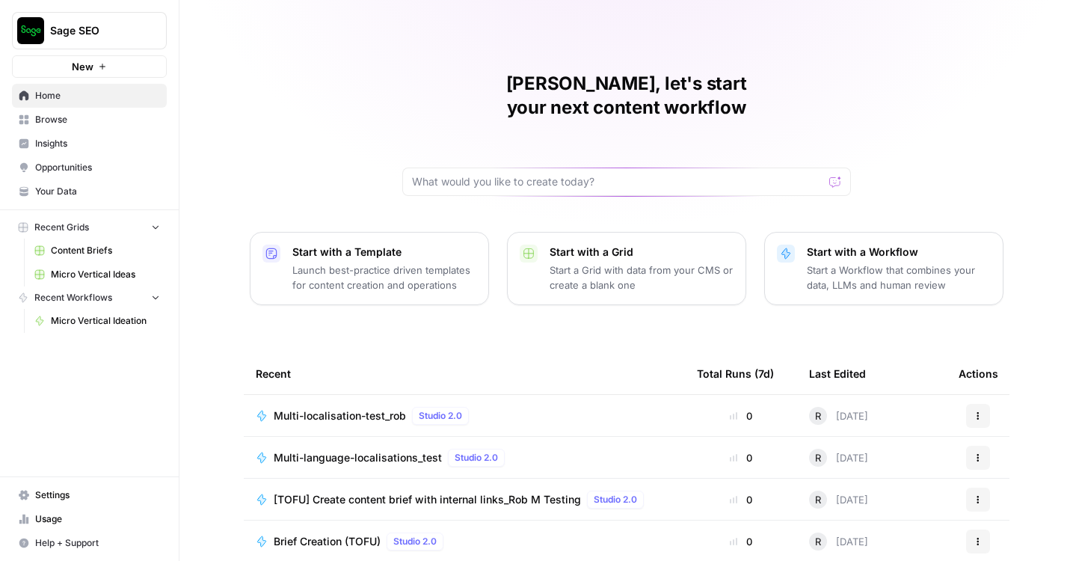
click at [107, 123] on span "Browse" at bounding box center [97, 119] width 125 height 13
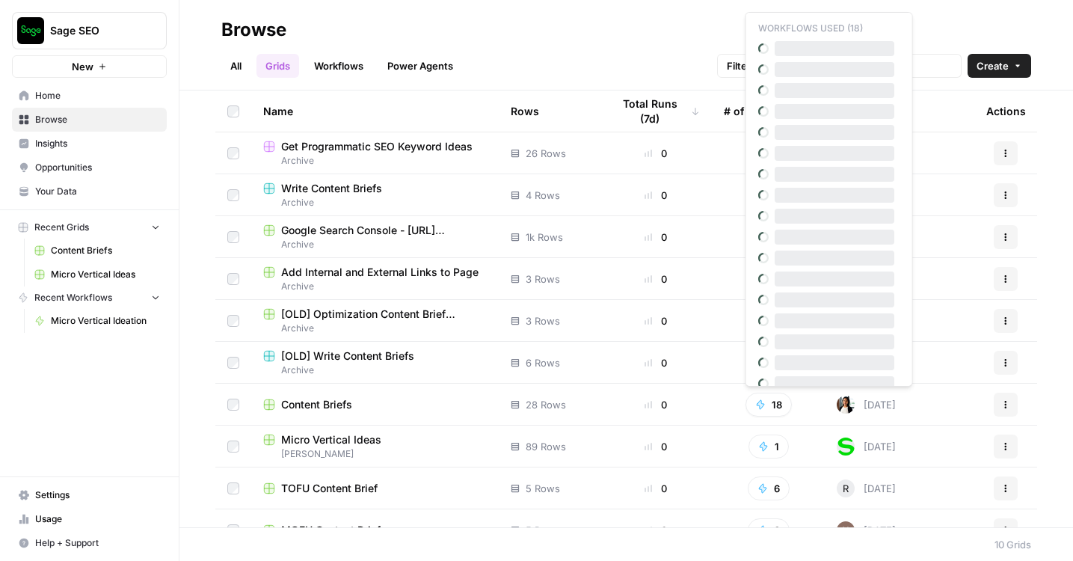
click at [768, 412] on button "18" at bounding box center [768, 404] width 46 height 24
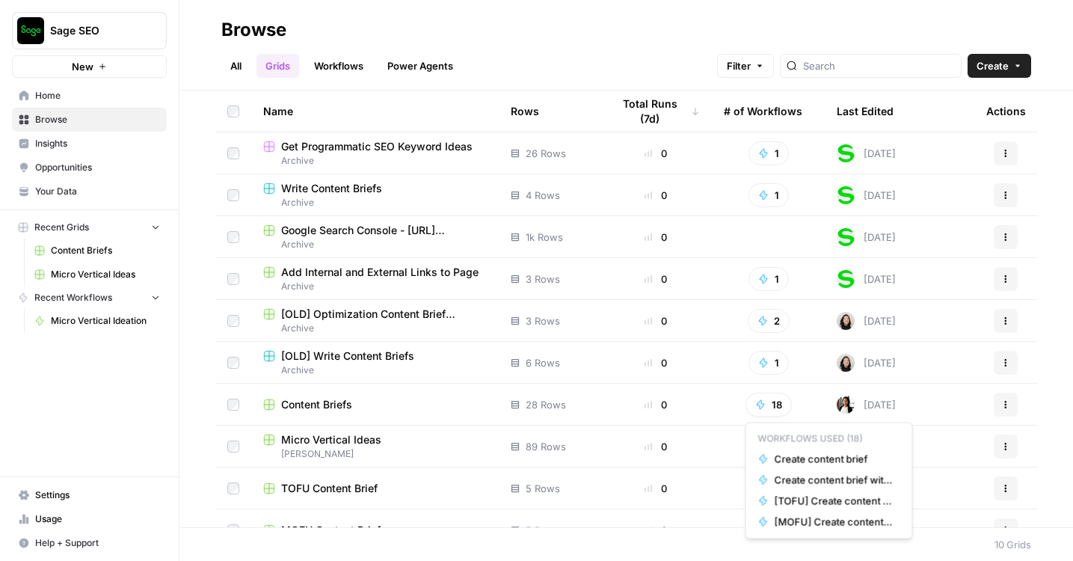
click at [703, 56] on div "All Grids Workflows Power Agents Filter Create" at bounding box center [626, 60] width 810 height 36
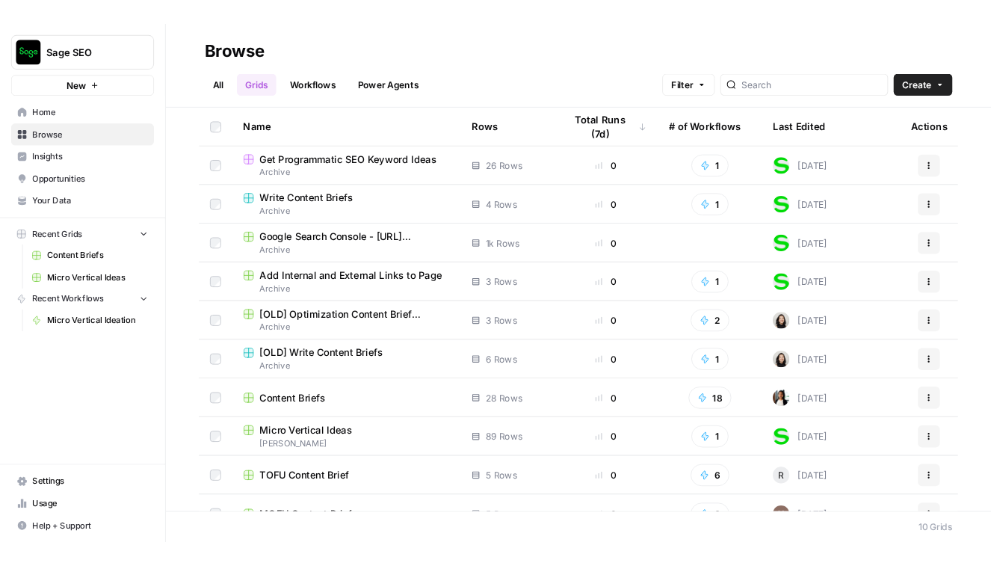
scroll to position [24, 0]
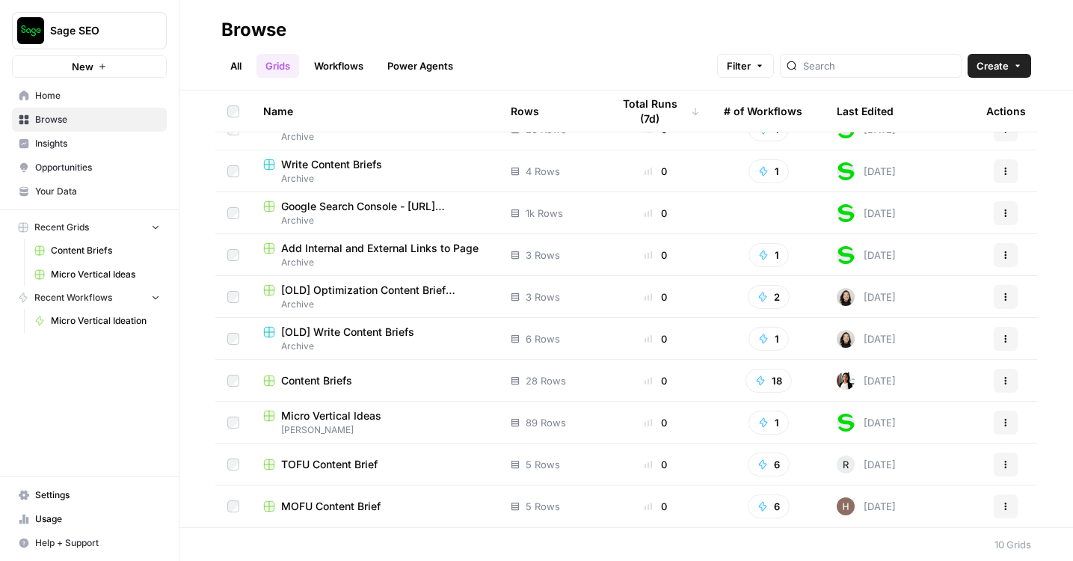
click at [239, 64] on link "All" at bounding box center [235, 66] width 29 height 24
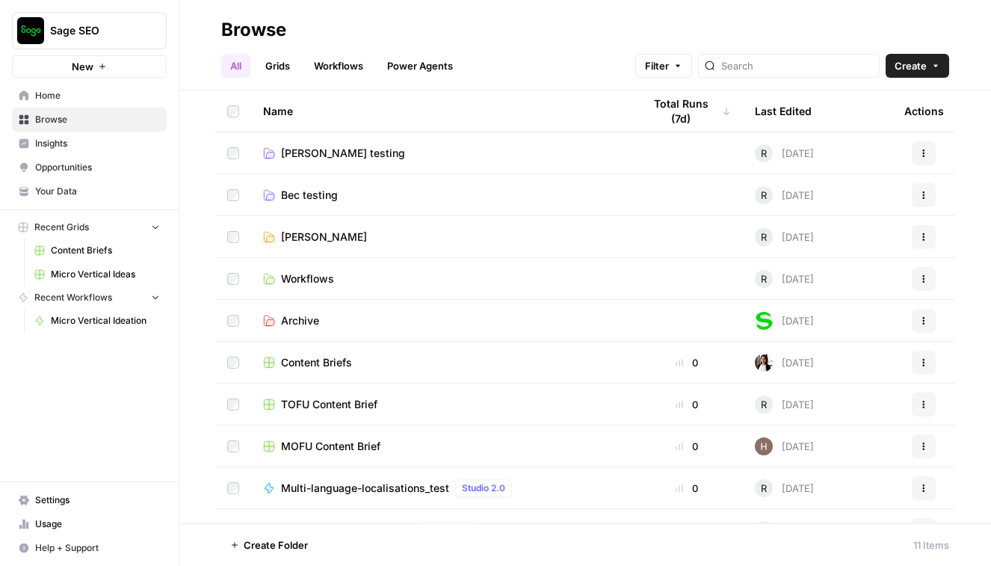
click at [280, 69] on link "Grids" at bounding box center [277, 66] width 43 height 24
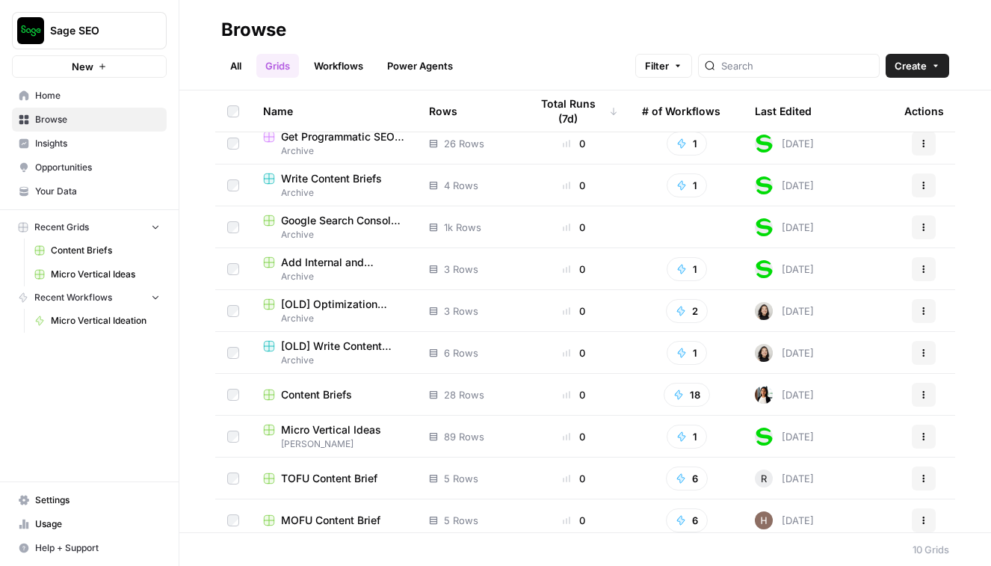
scroll to position [19, 0]
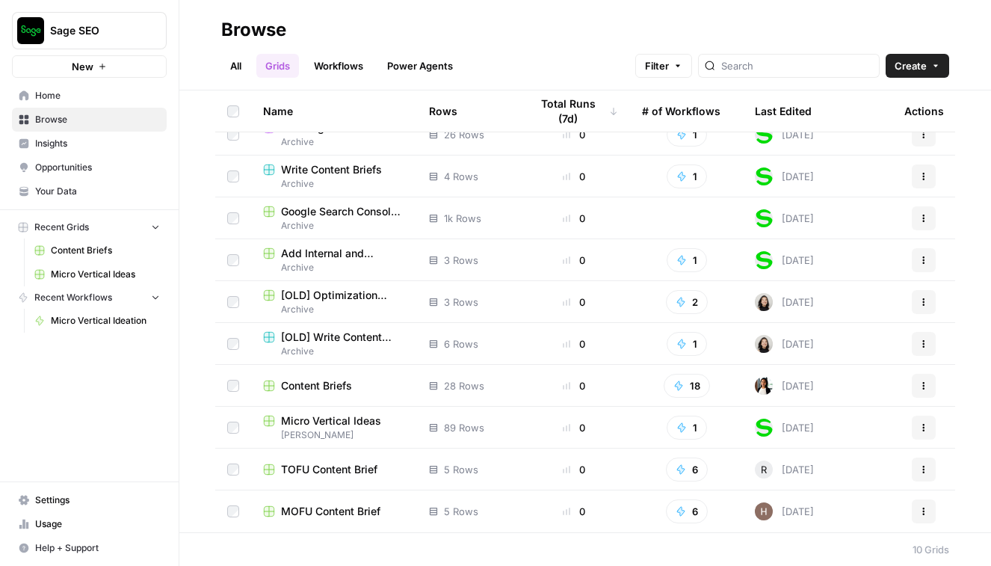
click at [328, 418] on span "Micro Vertical Ideas" at bounding box center [331, 420] width 100 height 15
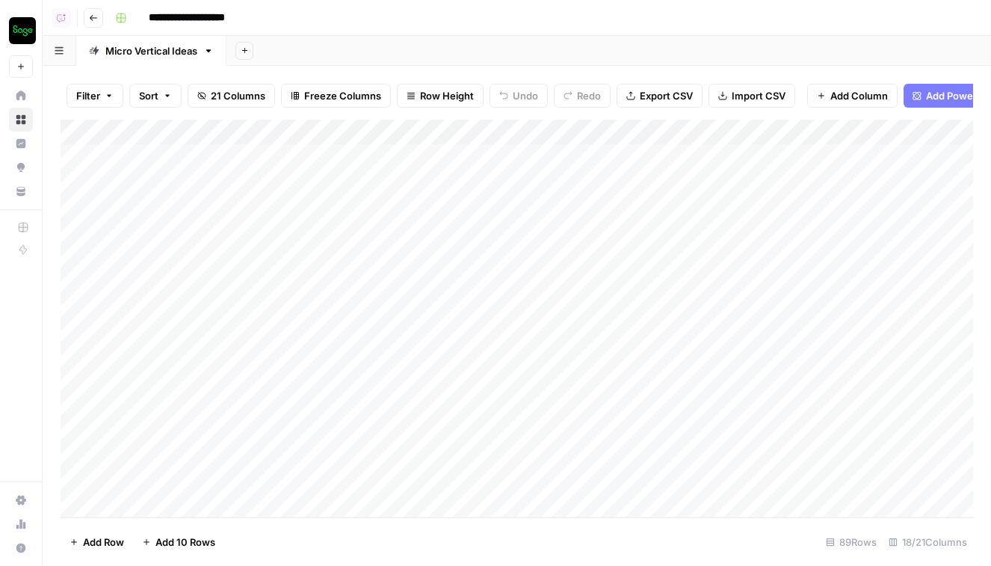
click at [90, 25] on button "Go back" at bounding box center [93, 17] width 19 height 19
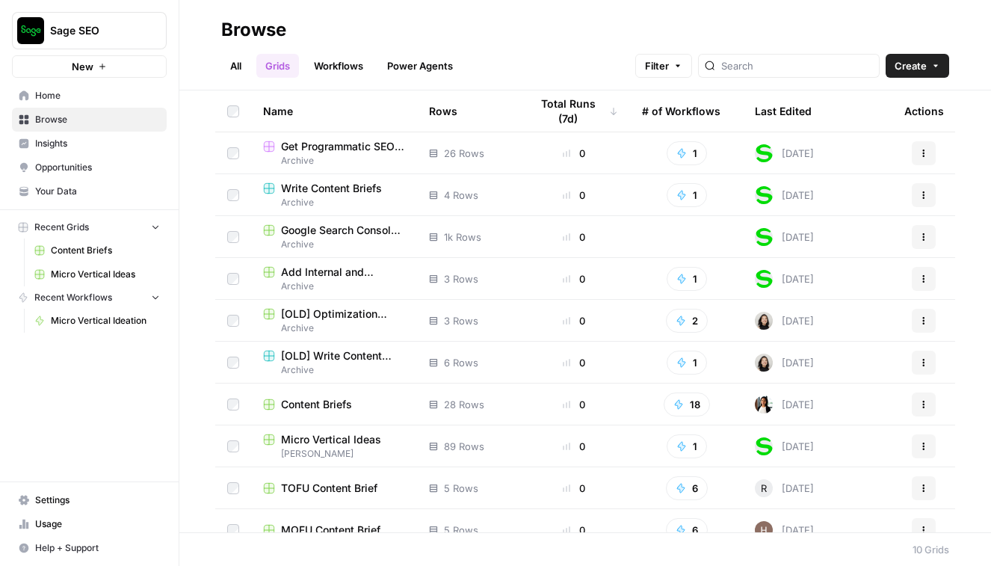
click at [91, 31] on span "Sage SEO" at bounding box center [95, 30] width 90 height 15
click at [347, 11] on header "Browse All Grids Workflows Power Agents Filter Create" at bounding box center [585, 45] width 812 height 90
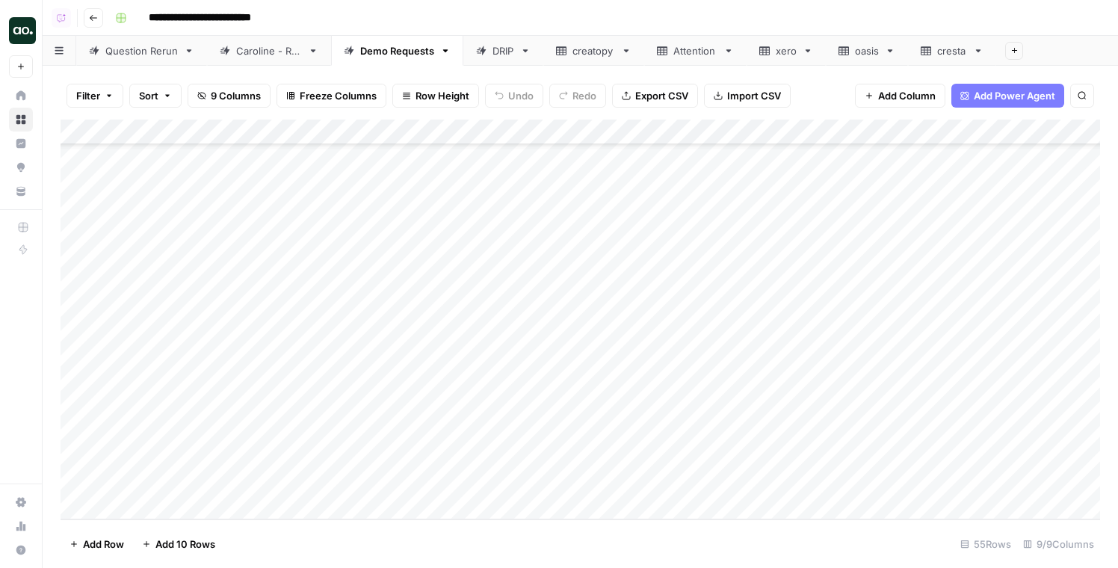
scroll to position [1047, 0]
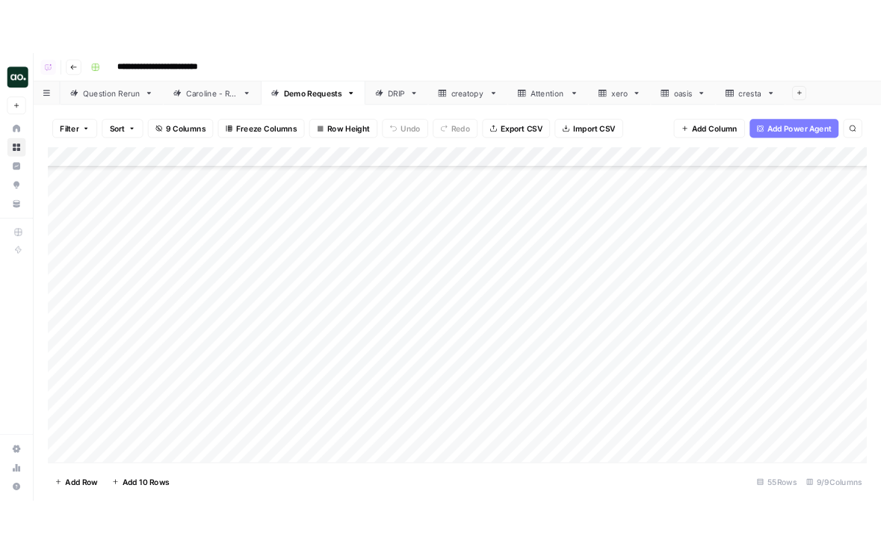
scroll to position [1047, 0]
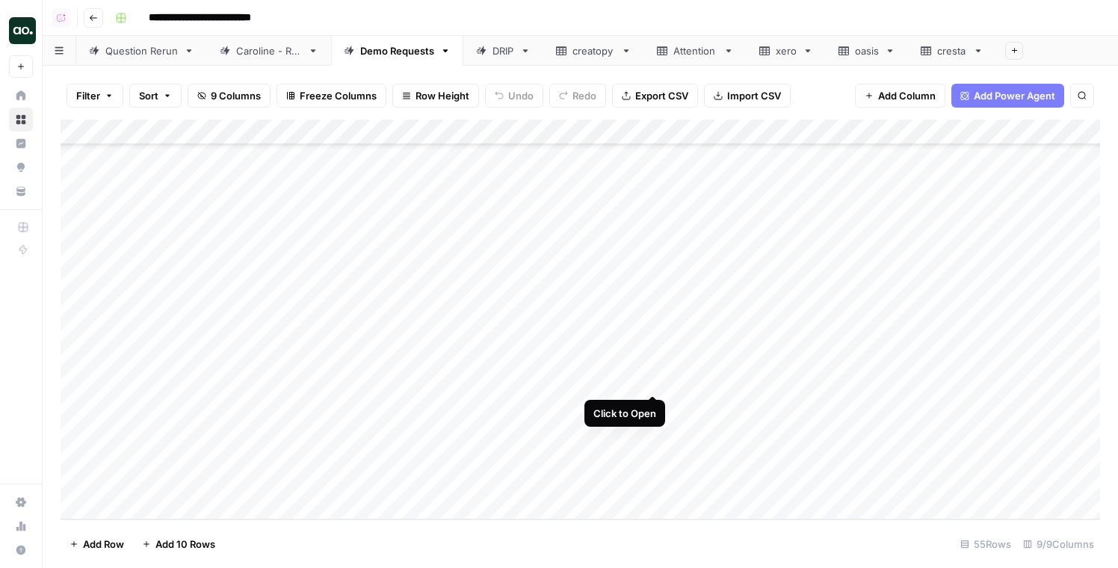
click at [653, 380] on div "Add Column" at bounding box center [581, 320] width 1040 height 400
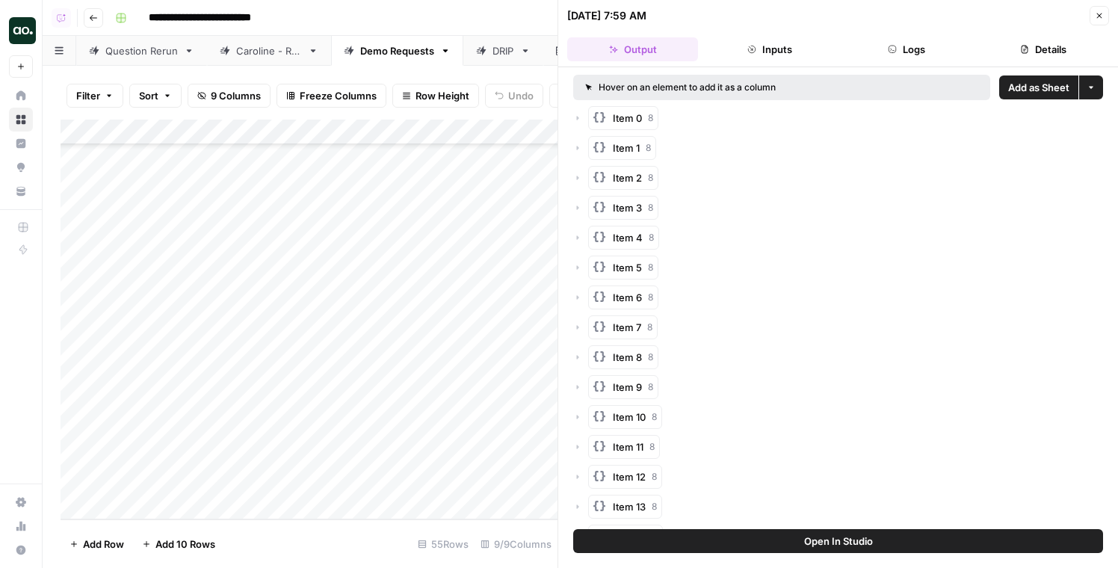
click at [1051, 85] on span "Add as Sheet" at bounding box center [1038, 87] width 61 height 15
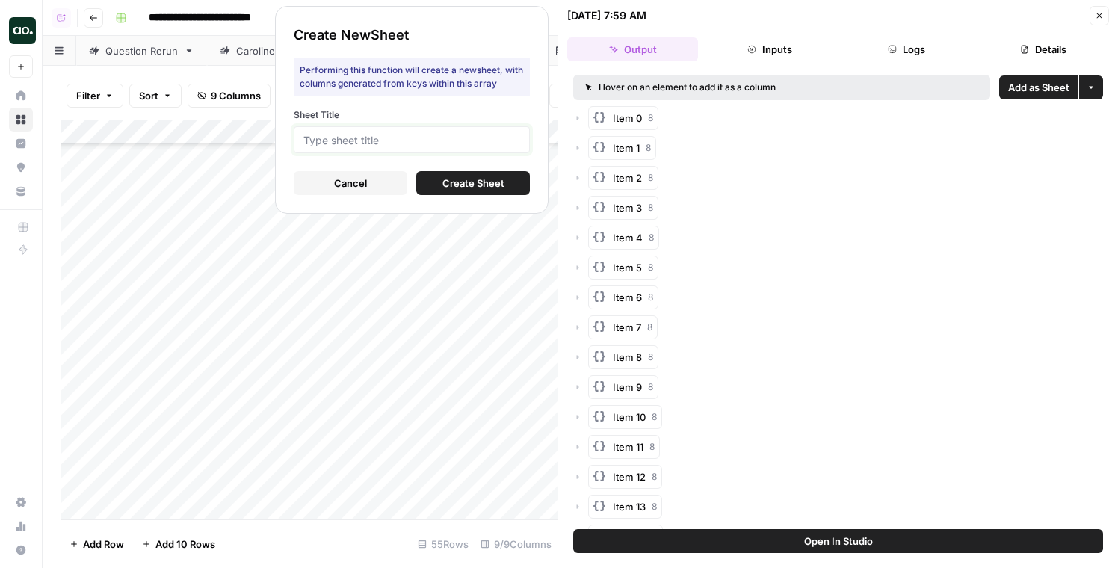
click at [493, 139] on input "Sheet Title" at bounding box center [411, 139] width 217 height 13
type input "tmobile"
click at [431, 195] on div "Create New Sheet Performing this function will create a new sheet , with column…" at bounding box center [412, 110] width 274 height 208
click at [435, 181] on button "Create Sheet" at bounding box center [473, 183] width 114 height 24
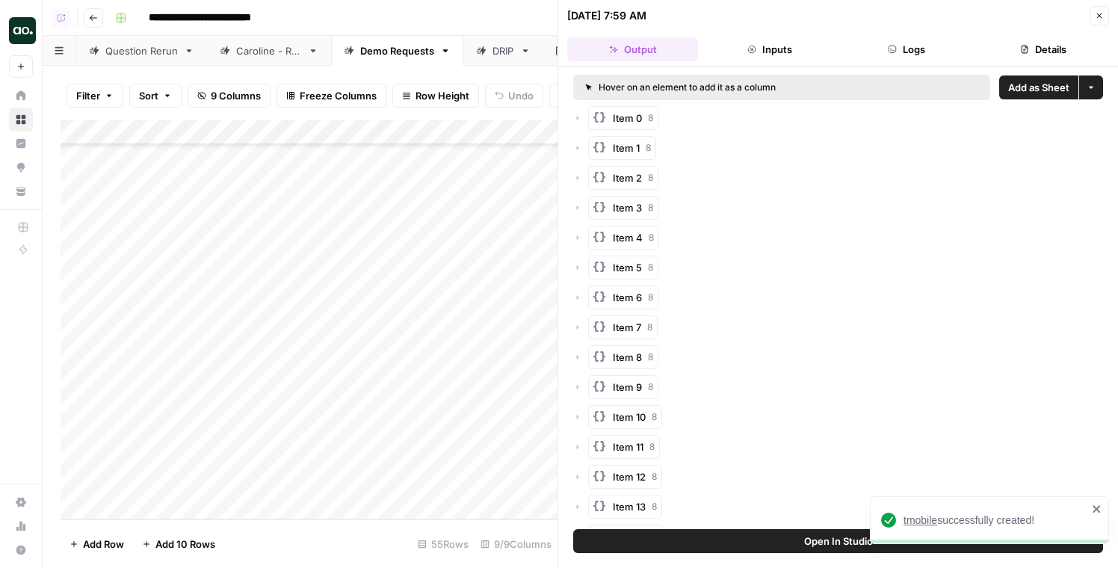
click at [919, 519] on span "tmobile" at bounding box center [921, 520] width 34 height 12
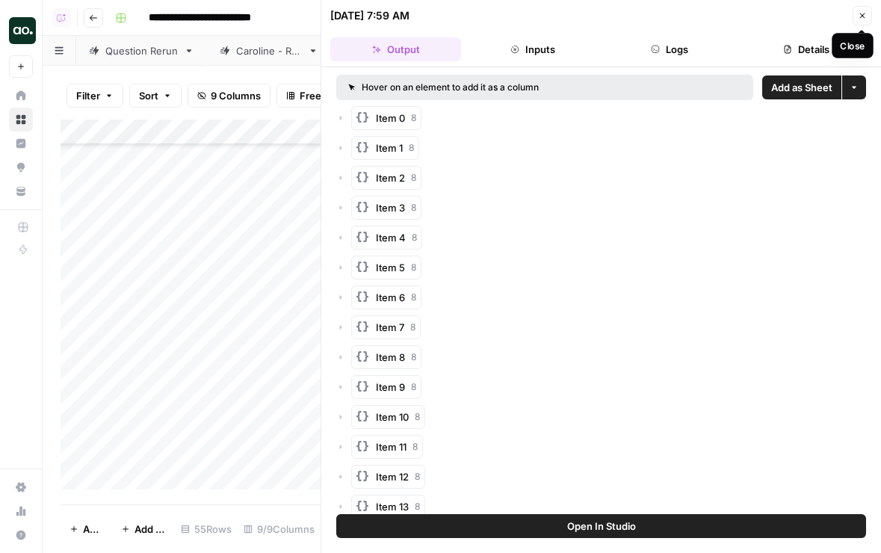
click at [861, 20] on button "Close" at bounding box center [862, 15] width 19 height 19
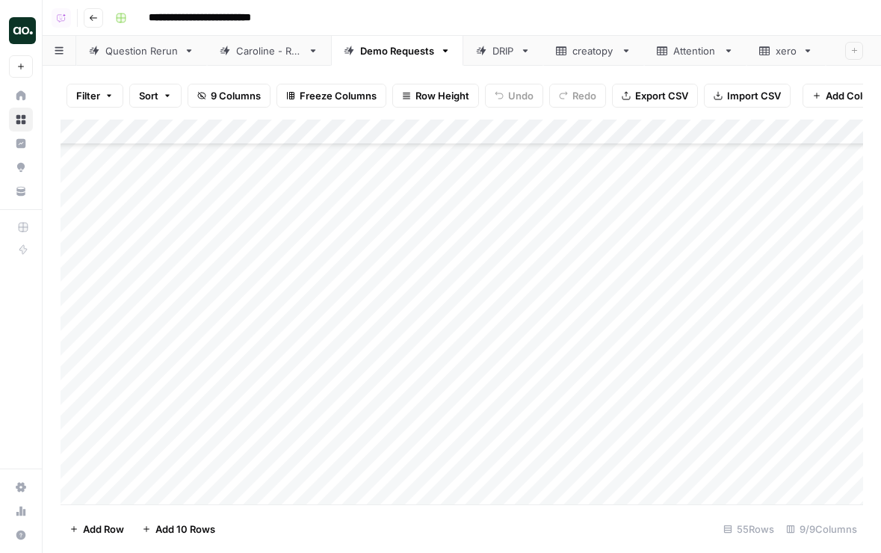
scroll to position [1062, 0]
click at [148, 416] on div "Add Column" at bounding box center [462, 312] width 803 height 385
click at [235, 417] on div "Add Column" at bounding box center [462, 312] width 803 height 385
click at [245, 417] on div "Add Column" at bounding box center [462, 312] width 803 height 385
drag, startPoint x: 274, startPoint y: 419, endPoint x: 134, endPoint y: 415, distance: 139.8
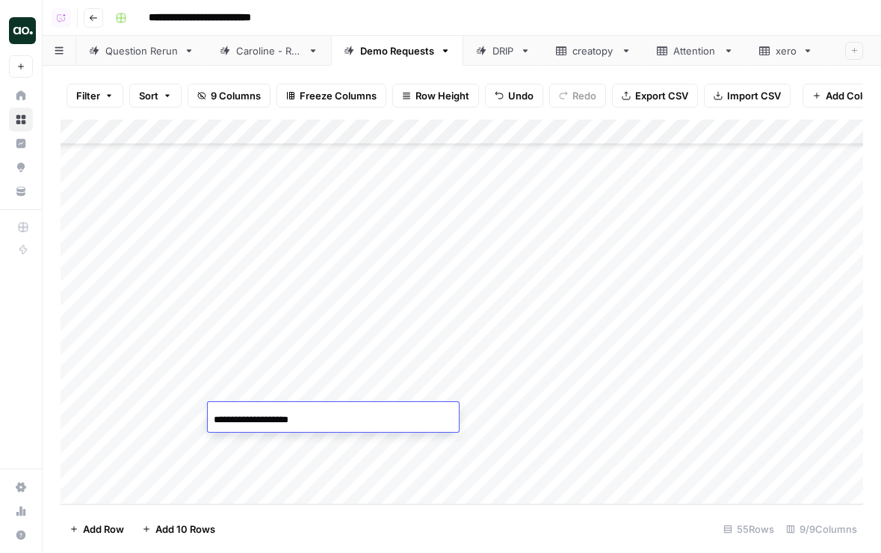
click at [134, 415] on body "**********" at bounding box center [440, 276] width 881 height 553
click at [268, 419] on input "********" at bounding box center [333, 420] width 239 height 18
type input "*******"
click at [576, 417] on div "Add Column" at bounding box center [462, 312] width 803 height 385
click at [250, 437] on div "Add Column" at bounding box center [462, 312] width 803 height 385
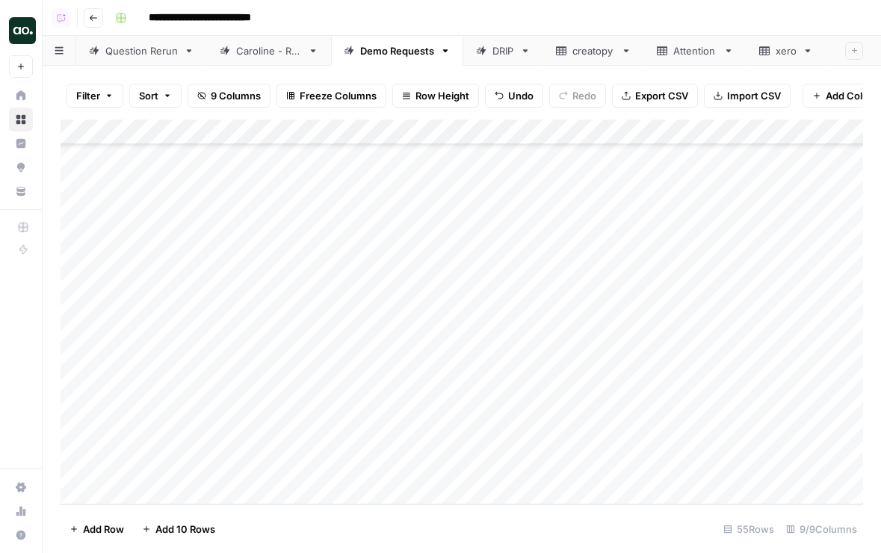
click at [239, 438] on div "Add Column" at bounding box center [462, 312] width 803 height 385
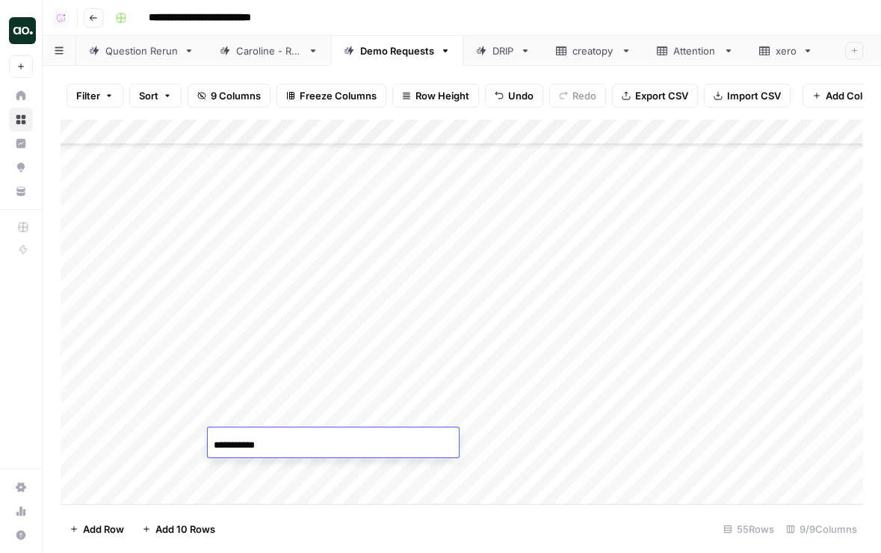
type input "**********"
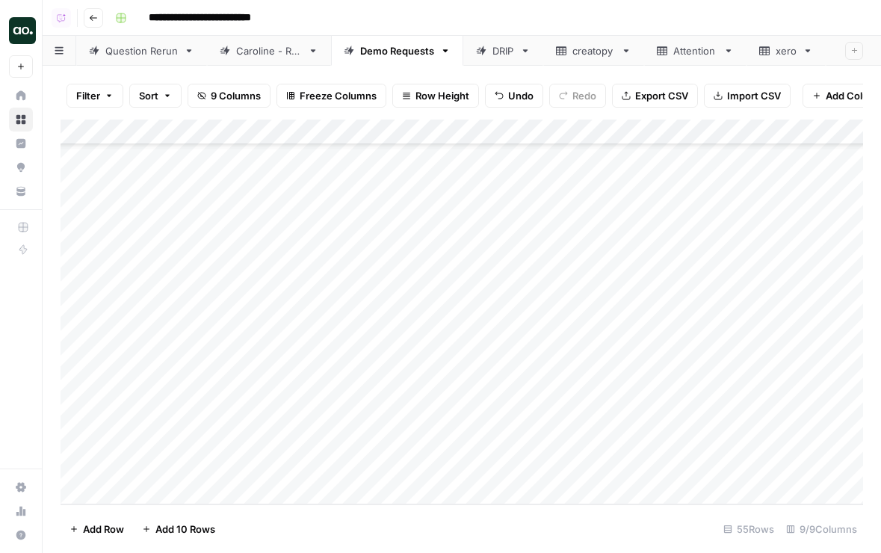
click at [160, 440] on div "Add Column" at bounding box center [462, 312] width 803 height 385
click at [154, 440] on div "Add Column" at bounding box center [462, 312] width 803 height 385
type textarea "******"
click at [234, 470] on div "Add Column" at bounding box center [462, 312] width 803 height 385
click at [249, 471] on div "Add Column" at bounding box center [462, 312] width 803 height 385
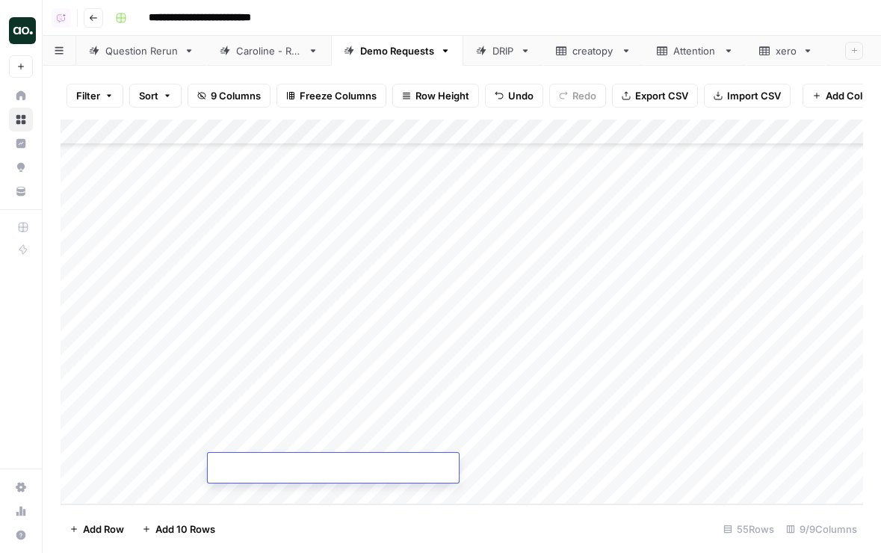
type input "******"
click at [150, 467] on div "Add Column" at bounding box center [462, 312] width 803 height 385
type textarea "***"
click at [422, 442] on div "Add Column" at bounding box center [462, 312] width 803 height 385
drag, startPoint x: 455, startPoint y: 451, endPoint x: 455, endPoint y: 462, distance: 10.5
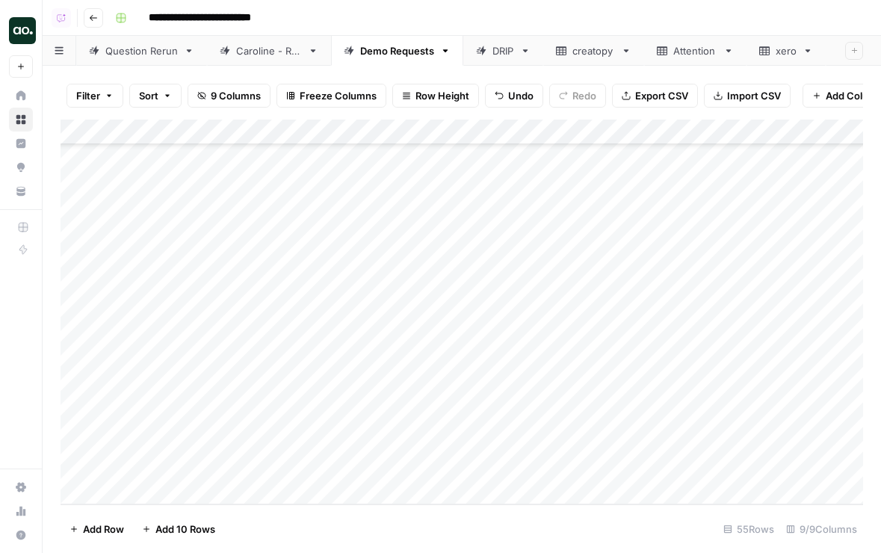
click at [455, 463] on div "Add Column" at bounding box center [462, 312] width 803 height 385
click at [561, 440] on div "Add Column" at bounding box center [462, 312] width 803 height 385
click at [570, 442] on div "Add Column" at bounding box center [462, 312] width 803 height 385
click at [570, 466] on div "Add Column" at bounding box center [462, 312] width 803 height 385
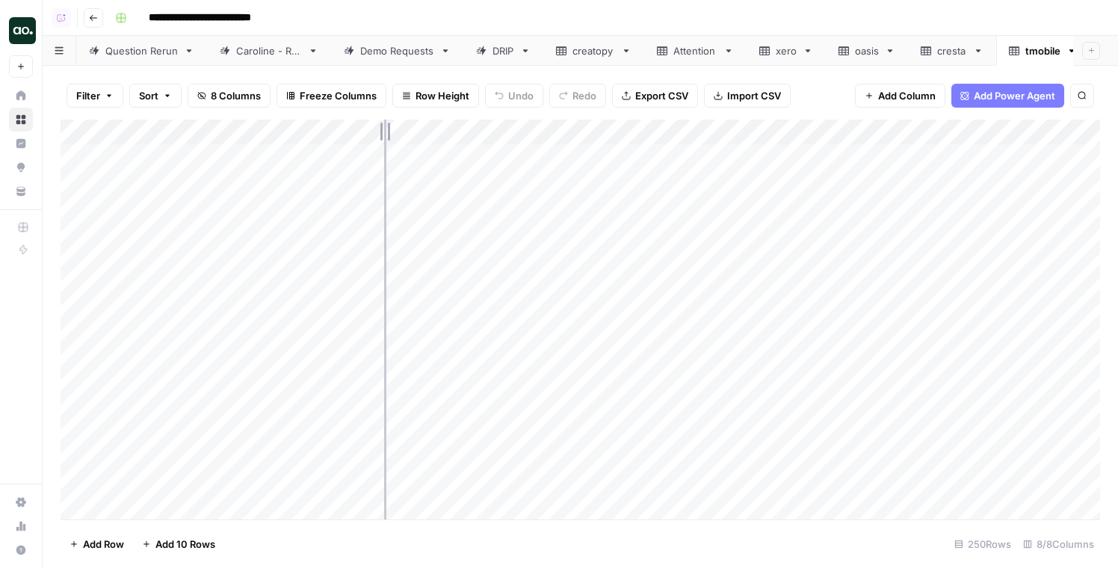
drag, startPoint x: 327, startPoint y: 128, endPoint x: 412, endPoint y: 131, distance: 84.5
click at [412, 131] on div "Add Column" at bounding box center [581, 320] width 1040 height 400
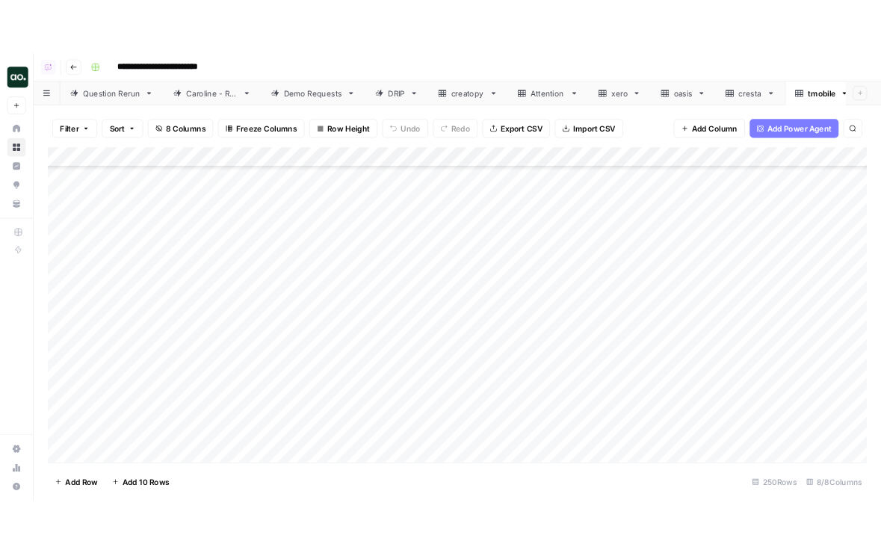
scroll to position [6003, 0]
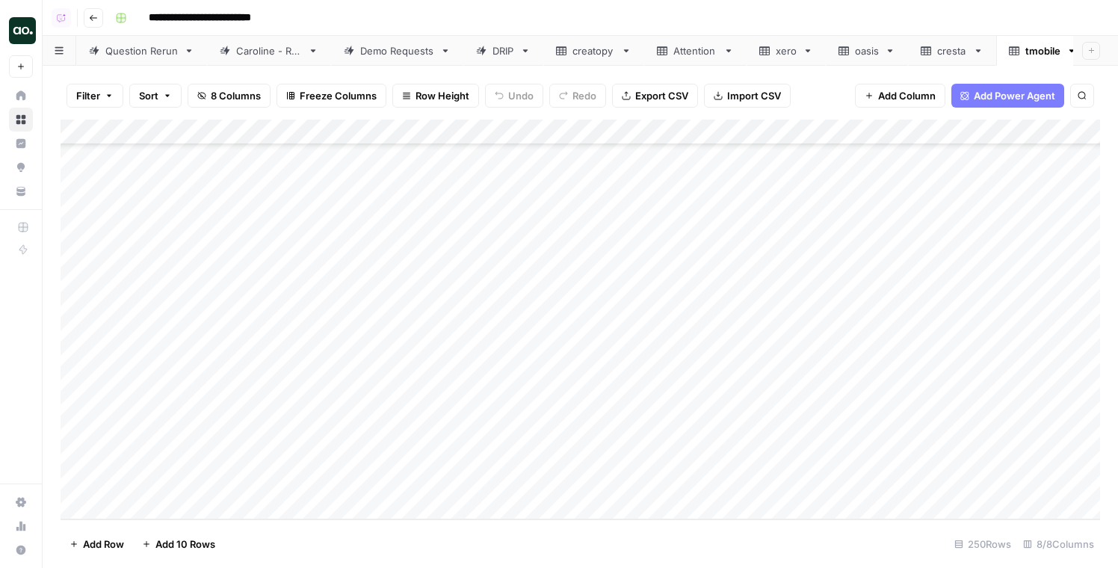
click at [223, 126] on div "Add Column" at bounding box center [581, 320] width 1040 height 400
drag, startPoint x: 176, startPoint y: 172, endPoint x: 127, endPoint y: 170, distance: 49.4
click at [127, 170] on input "consumer_question" at bounding box center [202, 168] width 152 height 15
type input "question"
click at [679, 91] on span "Export CSV" at bounding box center [661, 95] width 53 height 15
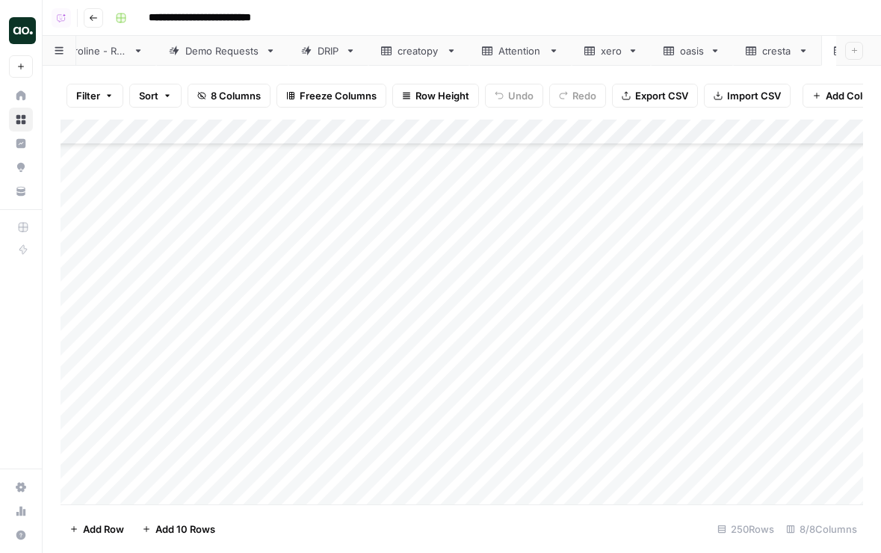
scroll to position [0, 253]
click at [820, 50] on icon "button" at bounding box center [819, 50] width 5 height 3
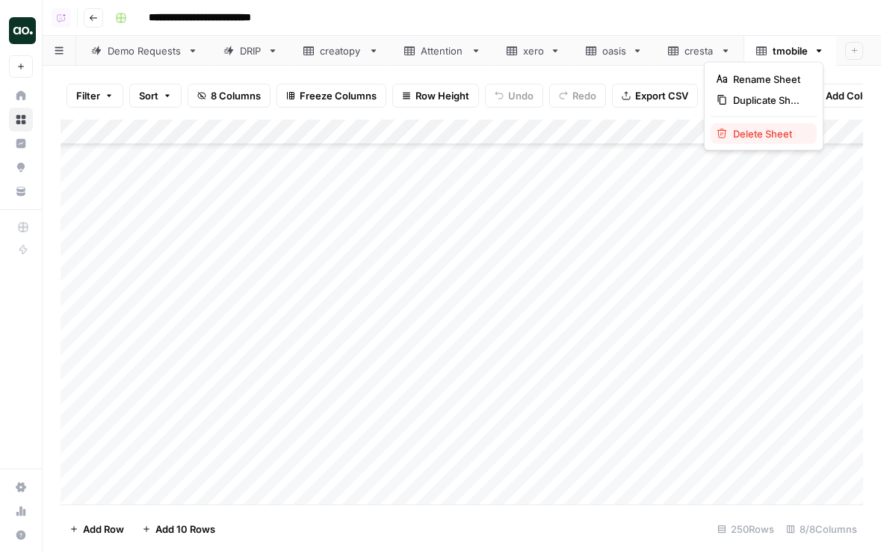
click at [790, 132] on span "Delete Sheet" at bounding box center [769, 133] width 72 height 15
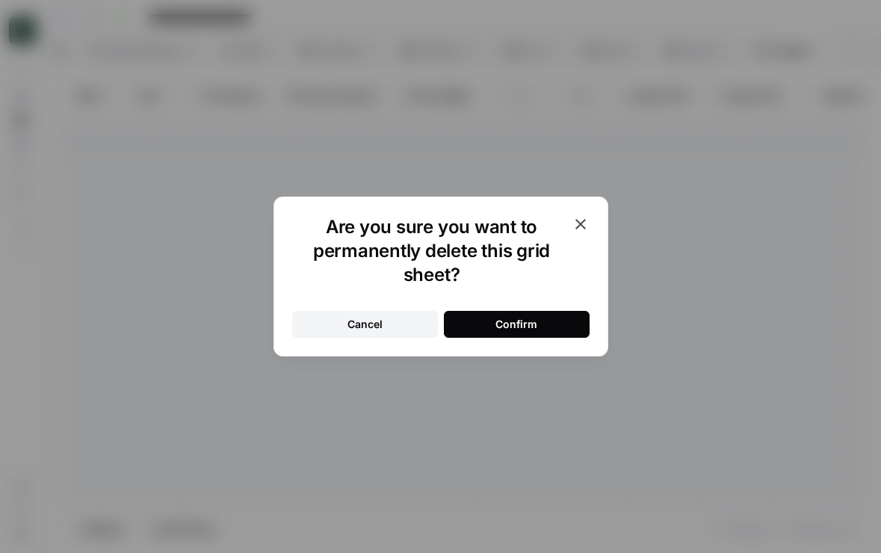
click at [554, 311] on button "Confirm" at bounding box center [517, 324] width 146 height 27
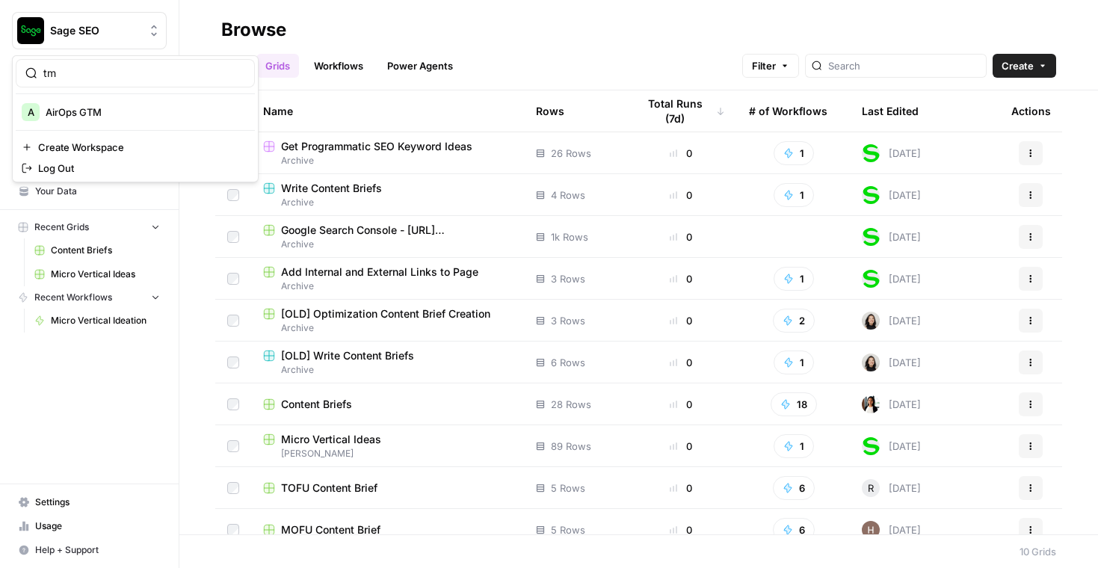
type input "t"
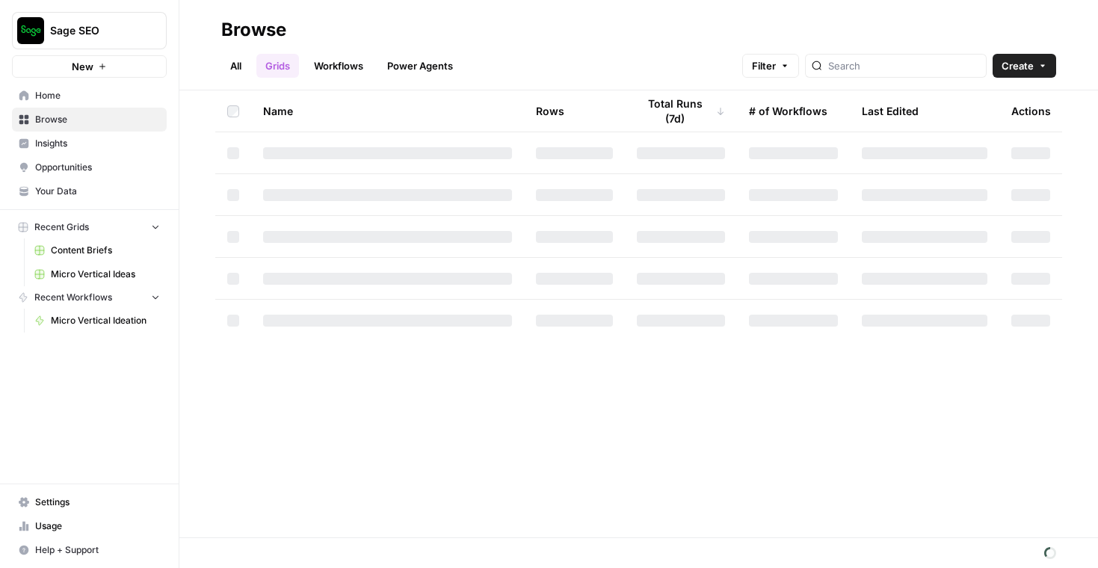
click at [91, 28] on span "Sage SEO" at bounding box center [95, 30] width 90 height 15
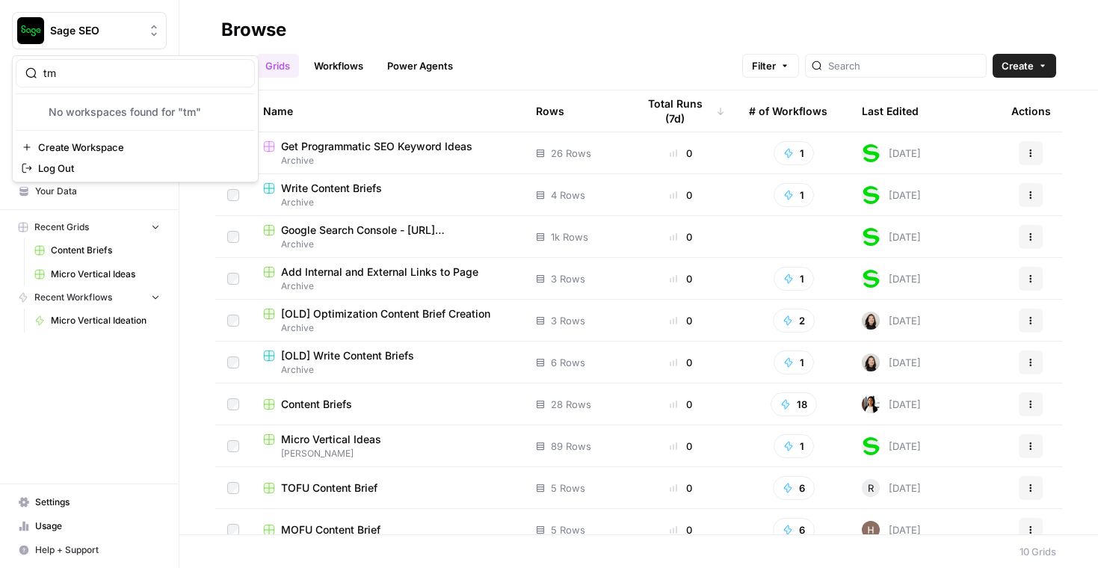
type input "t"
type input "n"
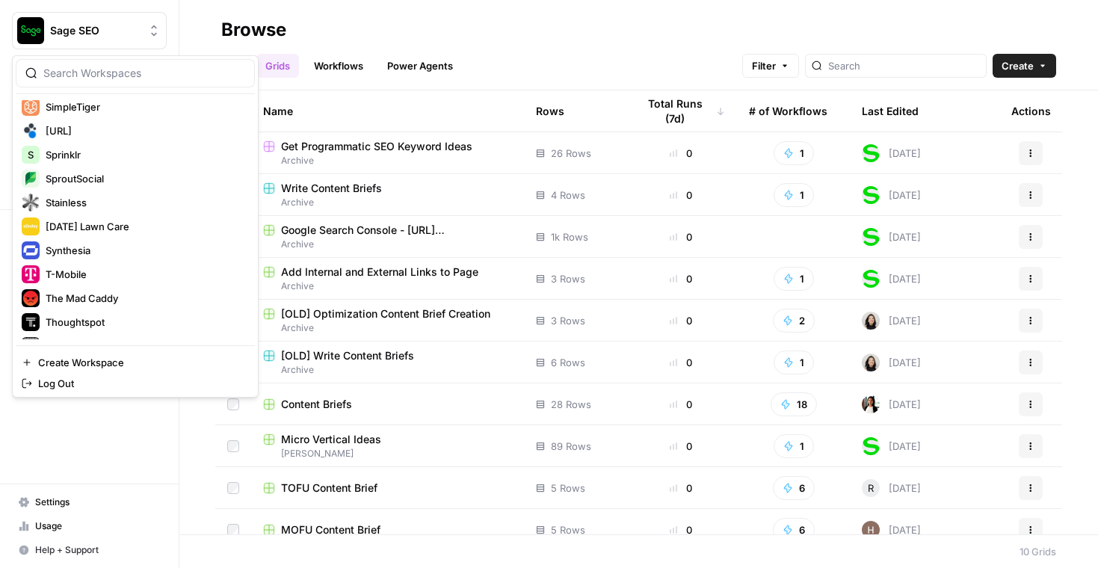
scroll to position [1727, 0]
click at [97, 271] on span "T-Mobile" at bounding box center [144, 275] width 197 height 15
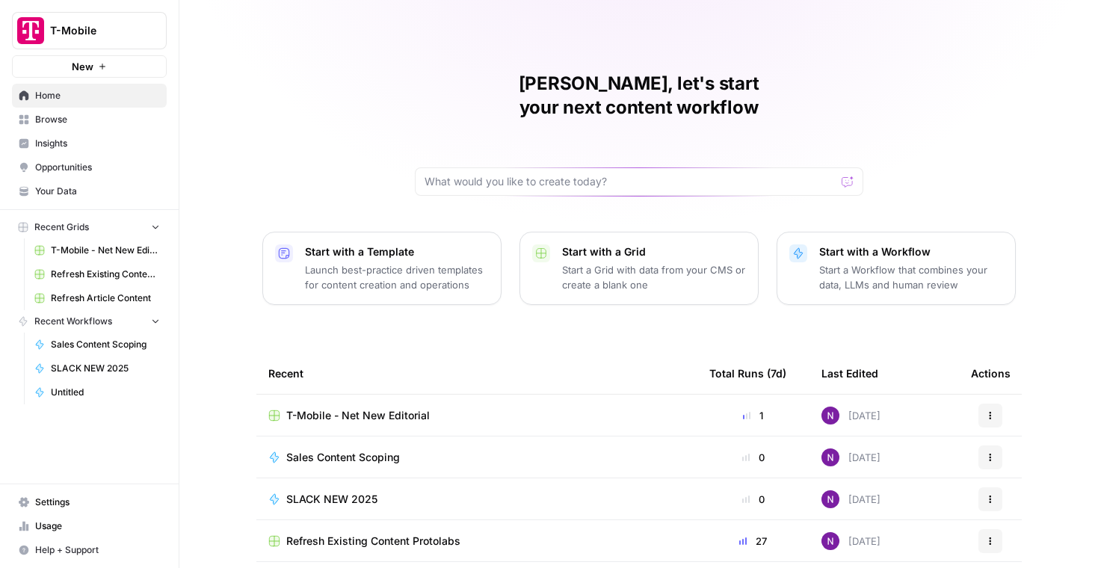
click at [93, 144] on span "Insights" at bounding box center [97, 143] width 125 height 13
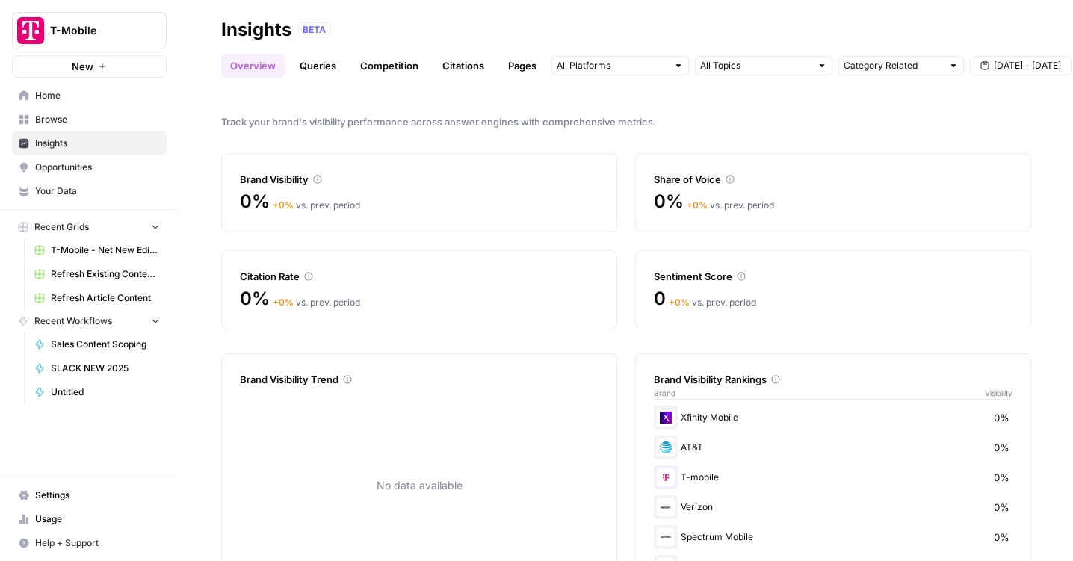
click at [329, 61] on link "Queries" at bounding box center [318, 66] width 55 height 24
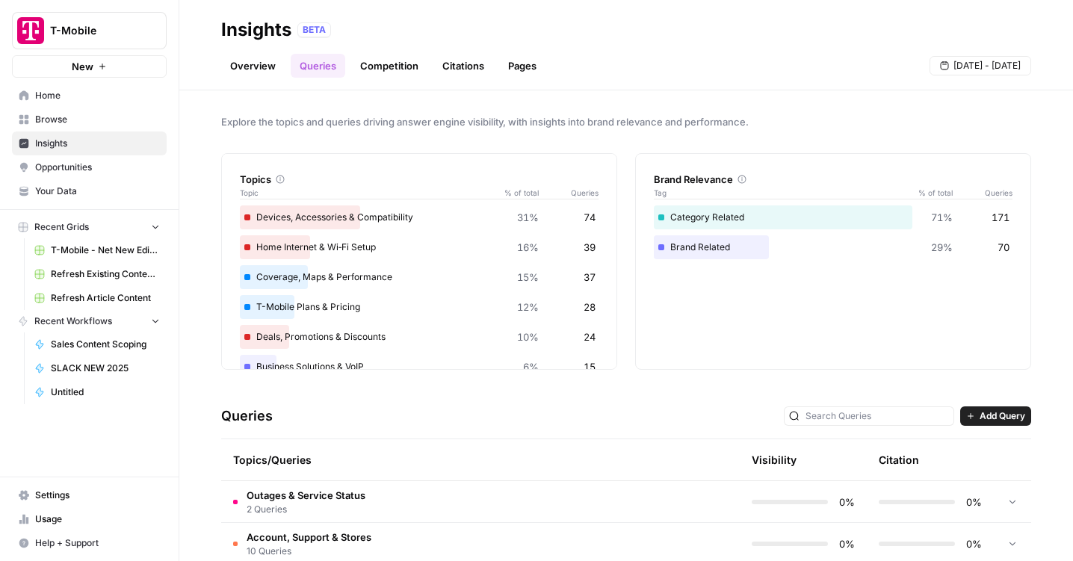
scroll to position [117, 0]
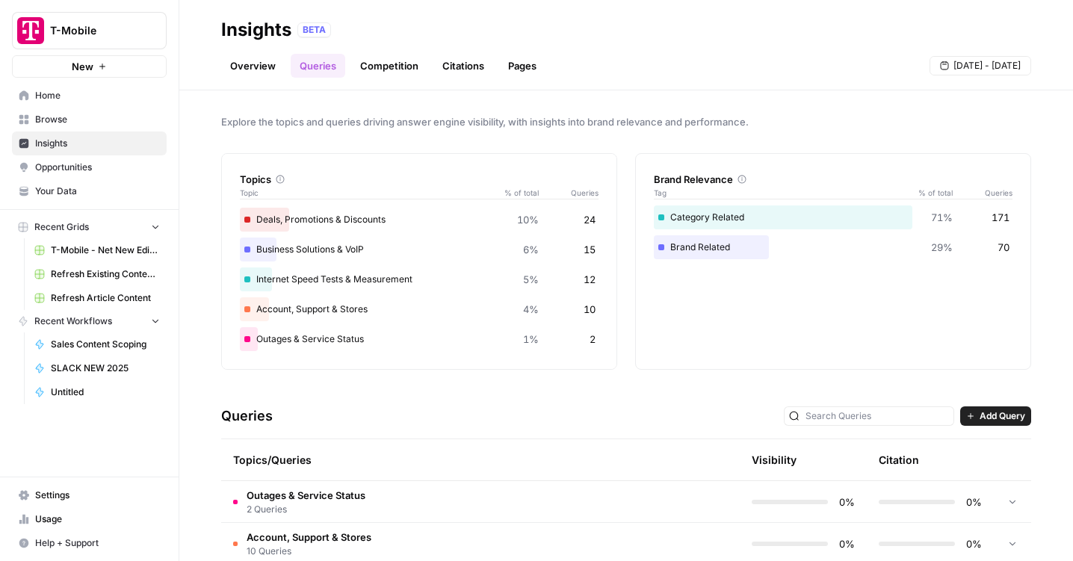
click at [396, 69] on link "Competition" at bounding box center [389, 66] width 76 height 24
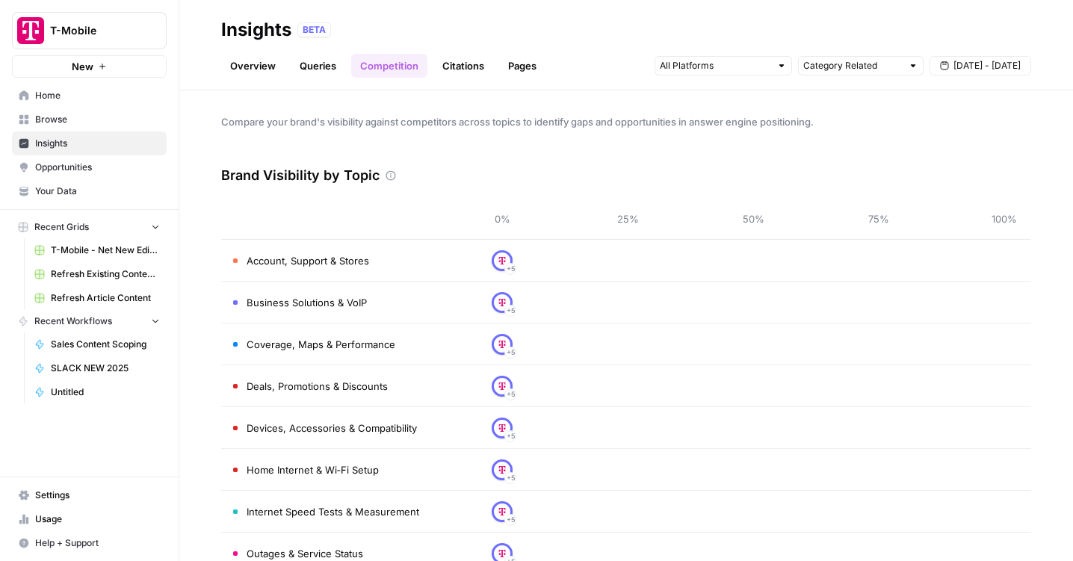
click at [271, 64] on link "Overview" at bounding box center [253, 66] width 64 height 24
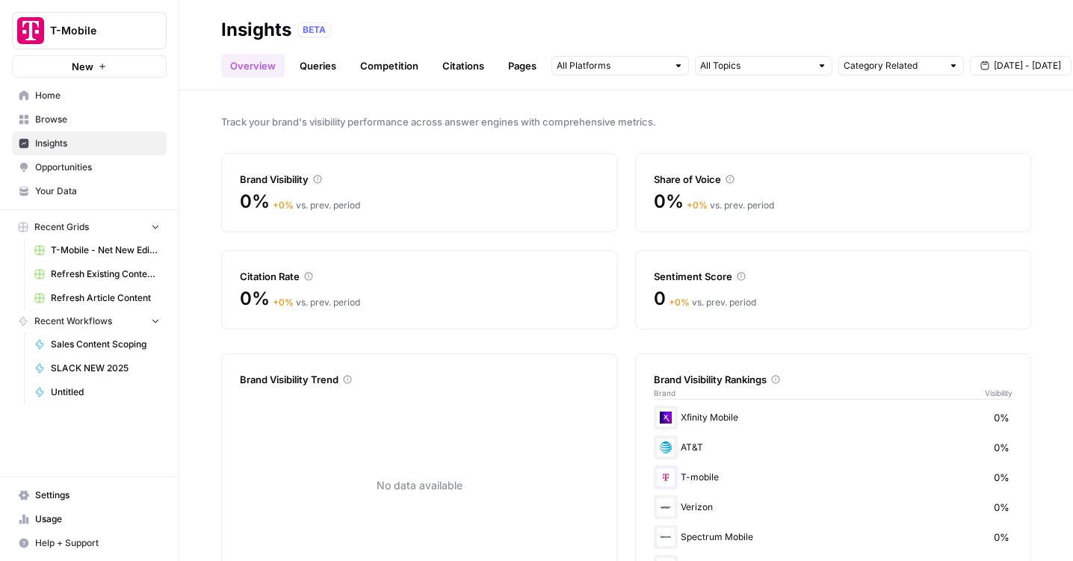
click at [108, 170] on span "Opportunities" at bounding box center [97, 167] width 125 height 13
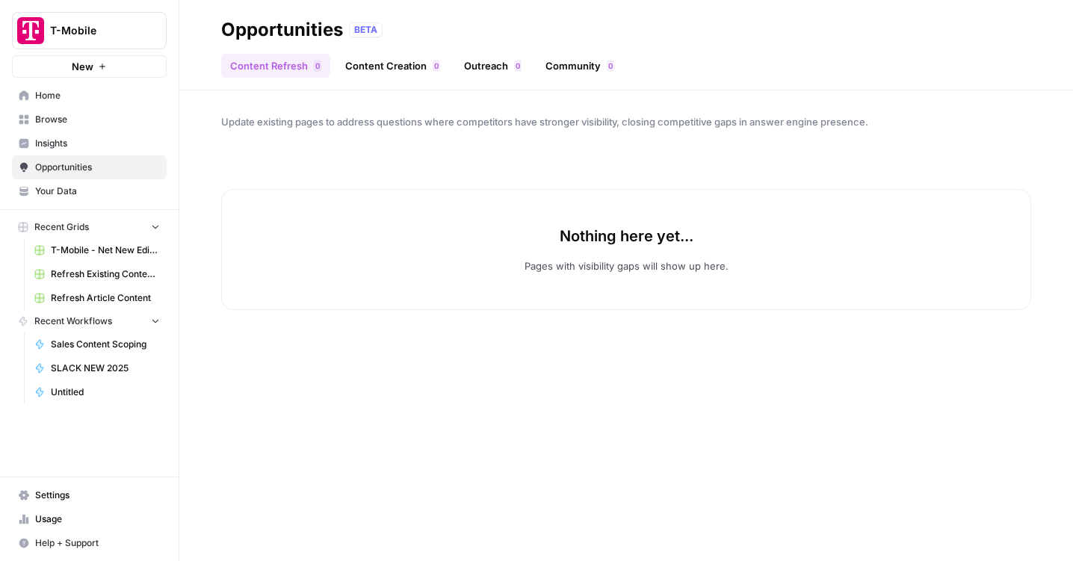
click at [96, 146] on span "Insights" at bounding box center [97, 143] width 125 height 13
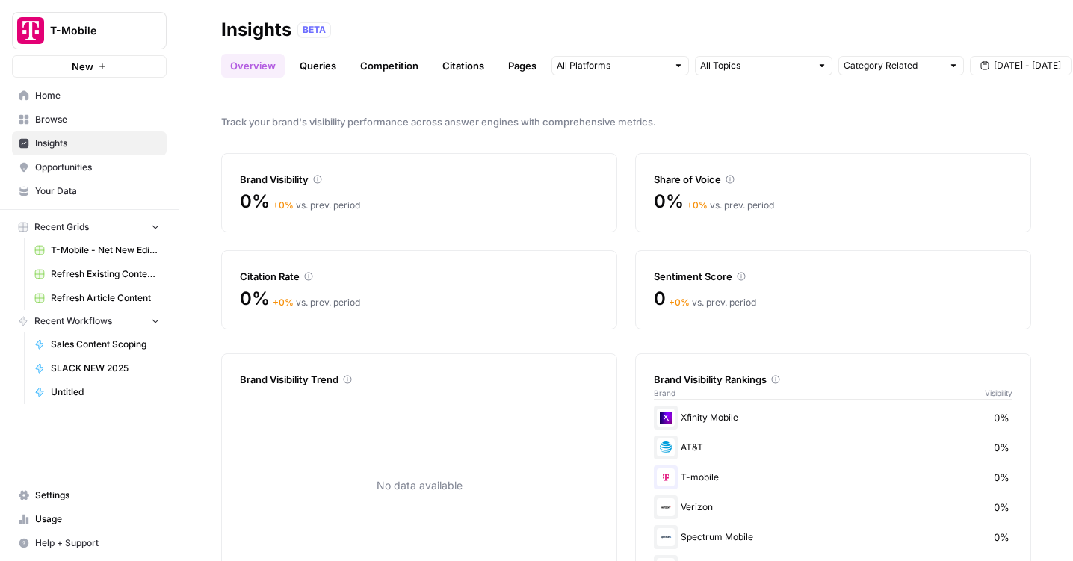
click at [118, 40] on button "T-Mobile" at bounding box center [89, 30] width 155 height 37
type input "oys"
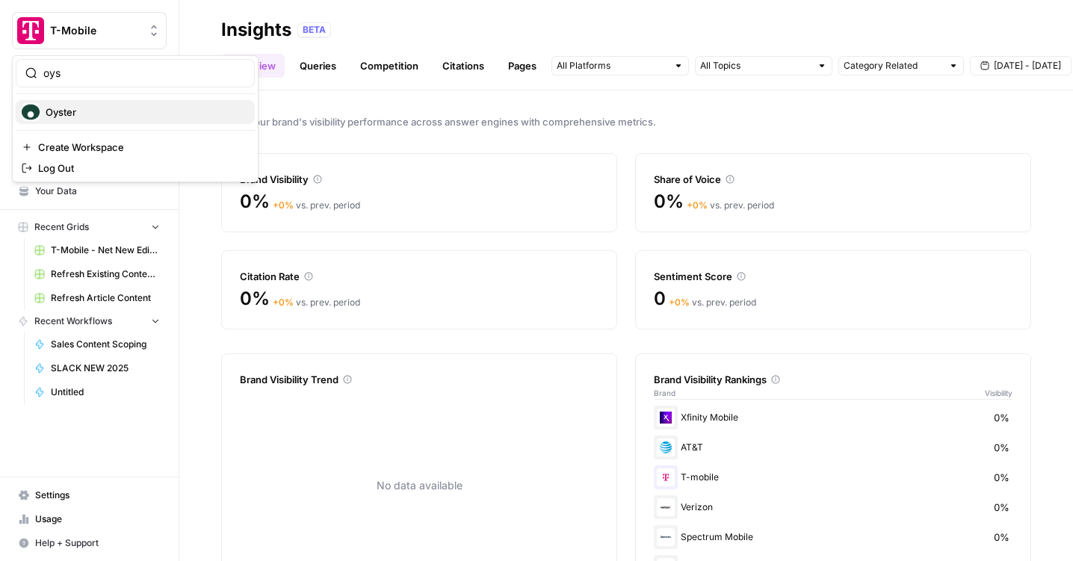
click at [135, 111] on span "Oyster" at bounding box center [144, 112] width 197 height 15
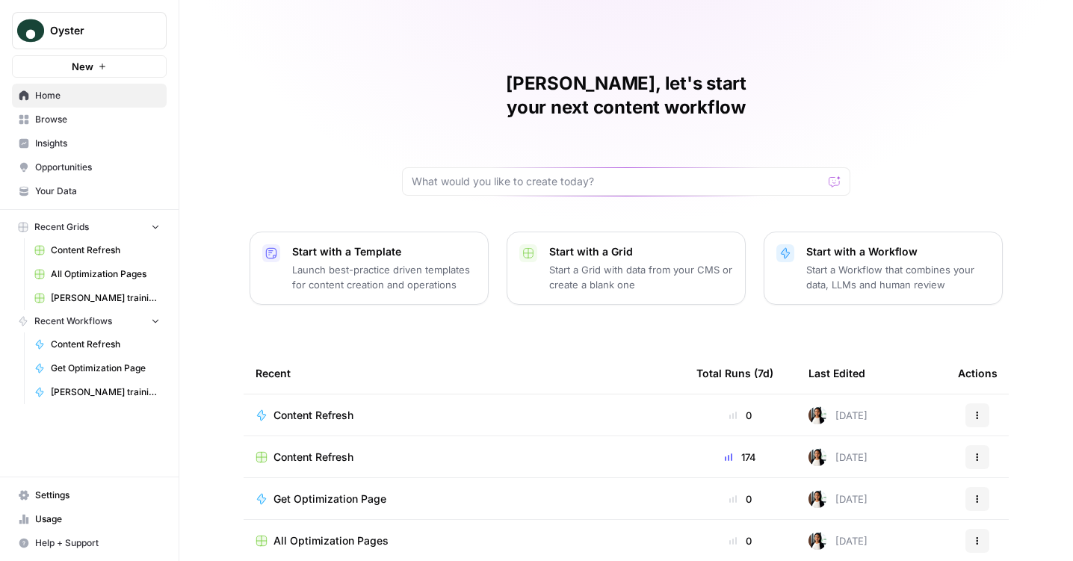
click at [111, 149] on span "Insights" at bounding box center [97, 143] width 125 height 13
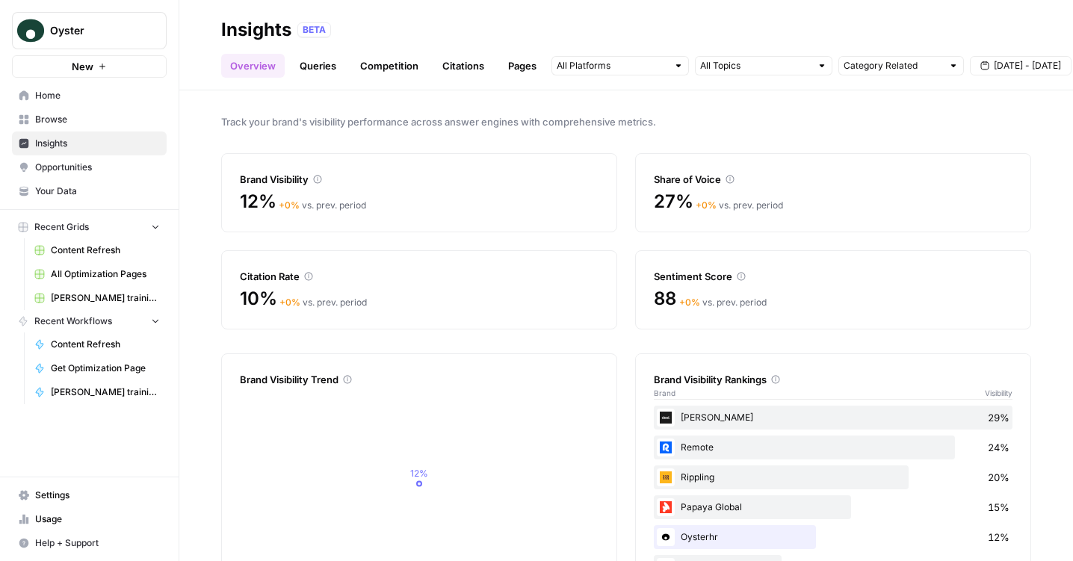
click at [321, 63] on link "Queries" at bounding box center [318, 66] width 55 height 24
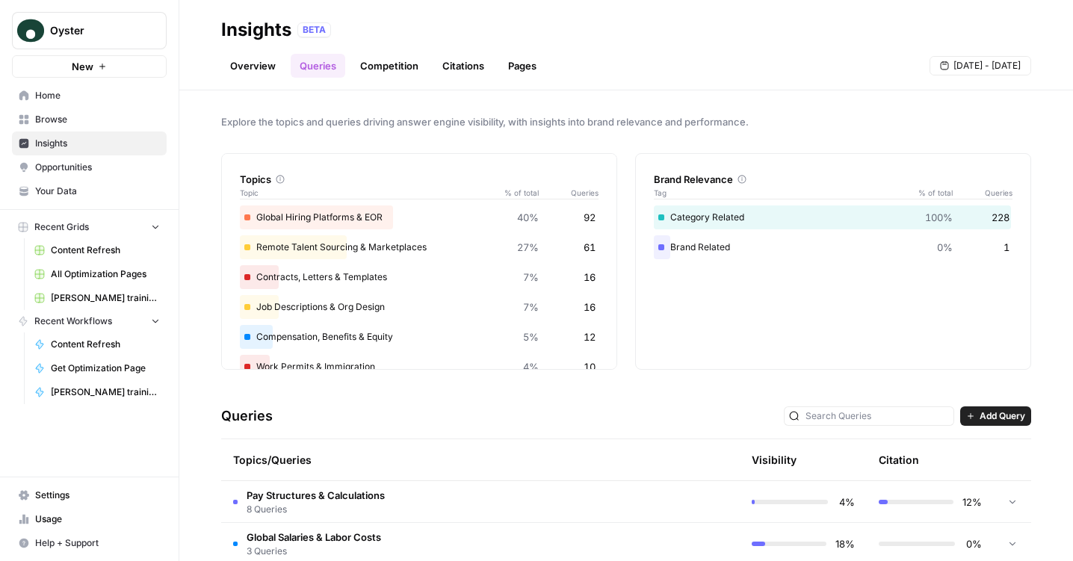
click at [386, 60] on link "Competition" at bounding box center [389, 66] width 76 height 24
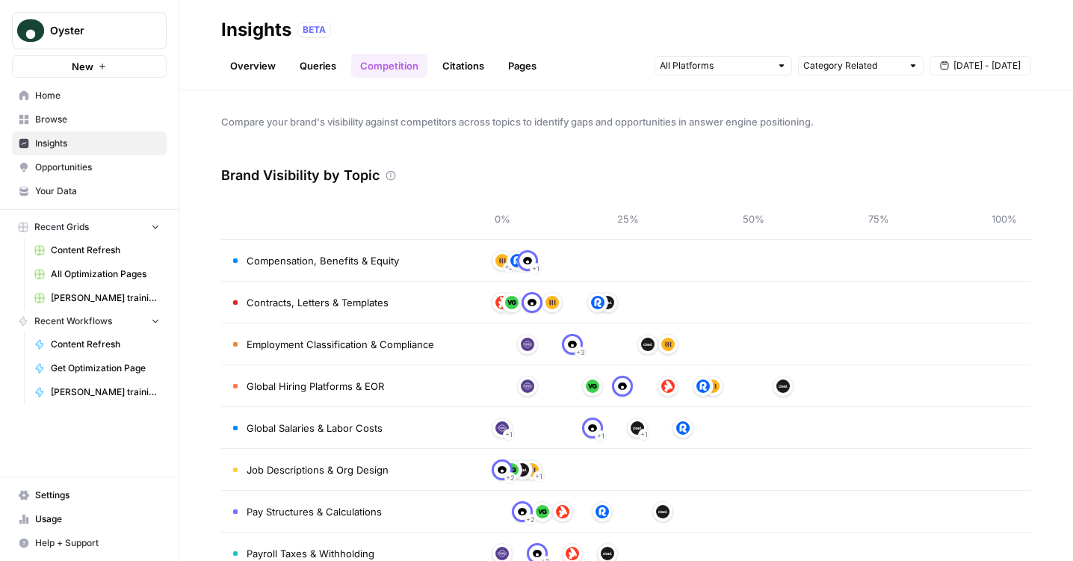
click at [469, 67] on link "Citations" at bounding box center [464, 66] width 60 height 24
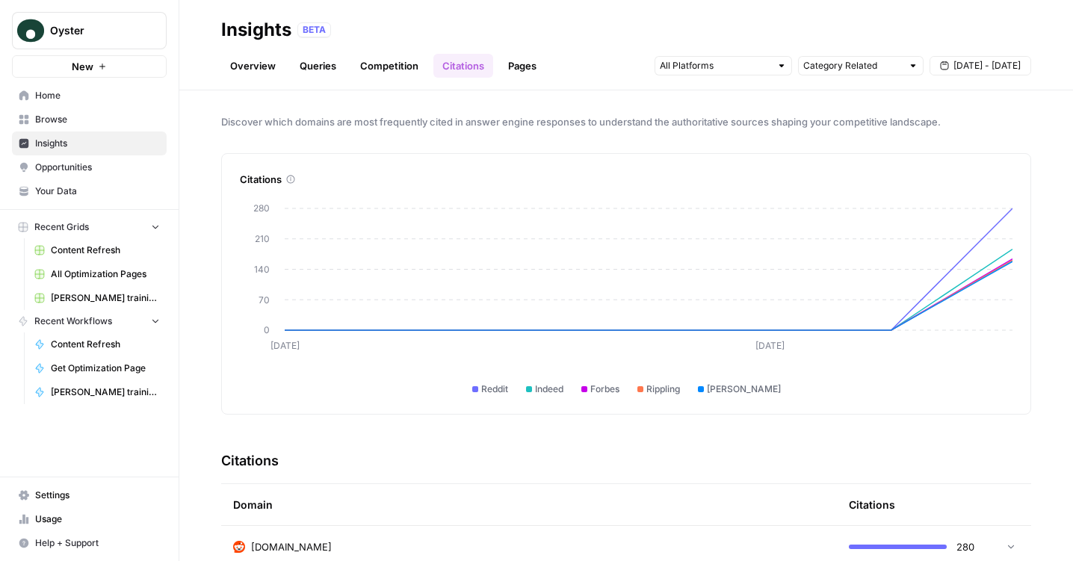
click at [532, 64] on link "Pages" at bounding box center [522, 66] width 46 height 24
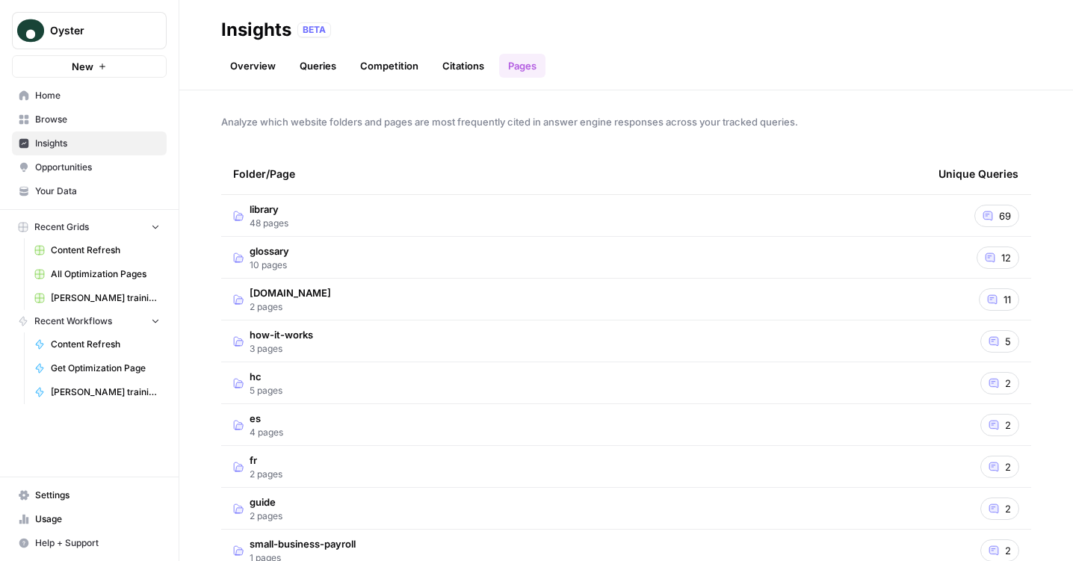
click at [126, 159] on link "Opportunities" at bounding box center [89, 167] width 155 height 24
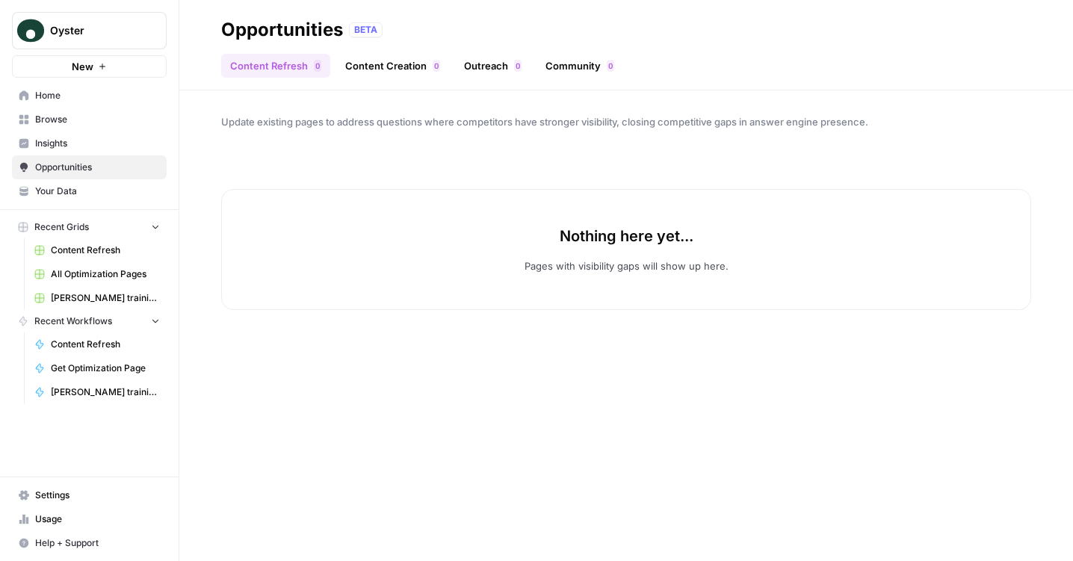
click at [387, 69] on link "Content Creation 0" at bounding box center [392, 66] width 113 height 24
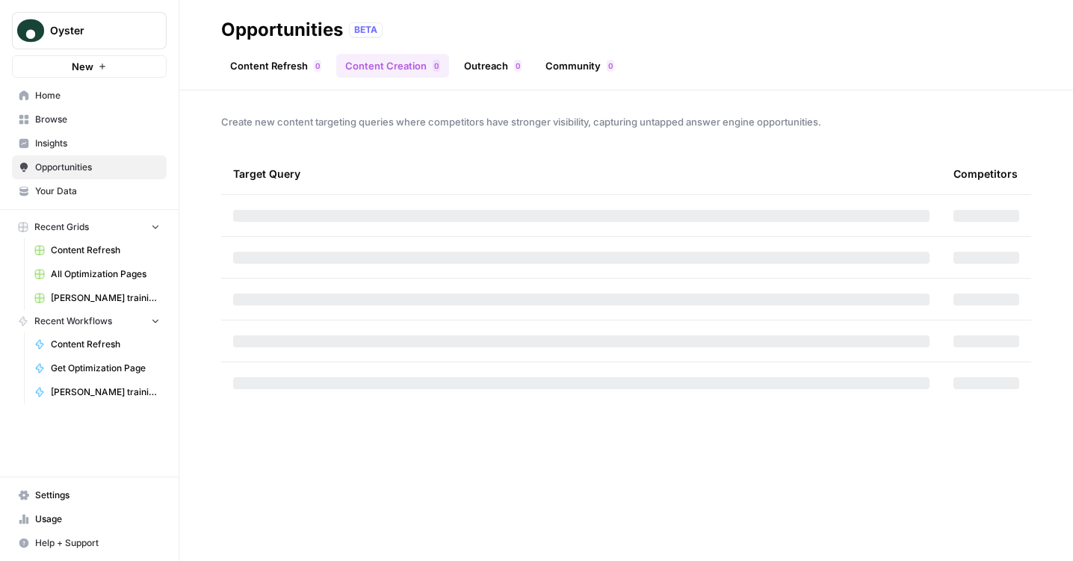
click at [474, 67] on link "Outreach 0" at bounding box center [492, 66] width 75 height 24
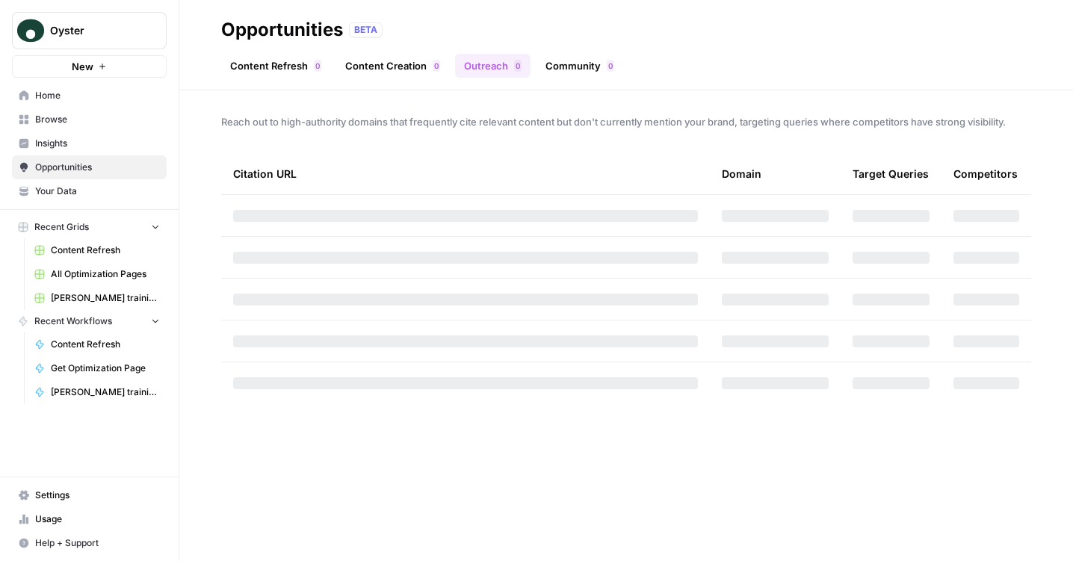
click at [559, 66] on link "Community 0" at bounding box center [580, 66] width 87 height 24
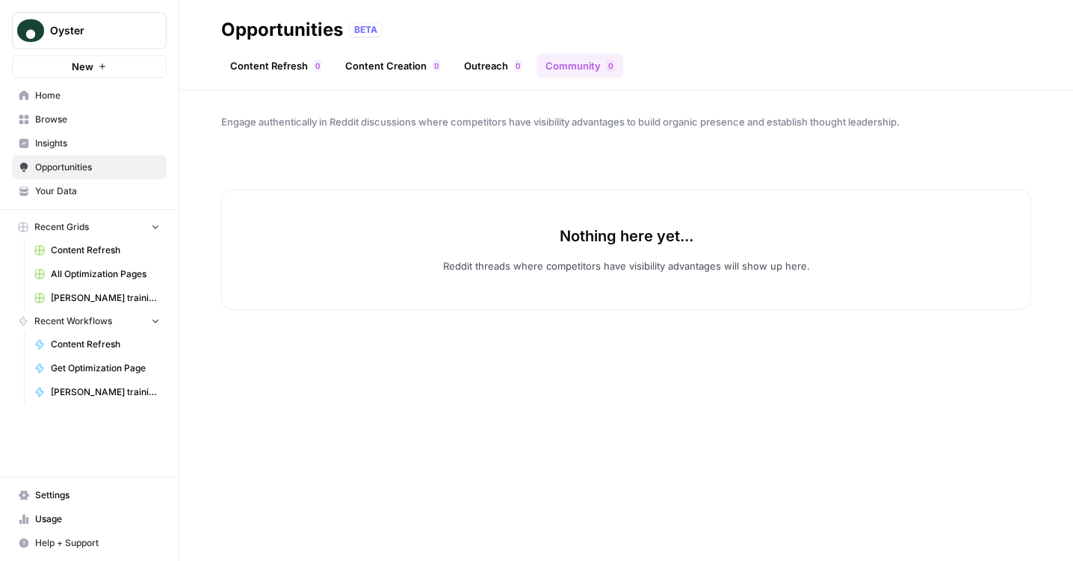
click at [291, 65] on link "Content Refresh 0" at bounding box center [275, 66] width 109 height 24
click at [111, 140] on span "Insights" at bounding box center [97, 143] width 125 height 13
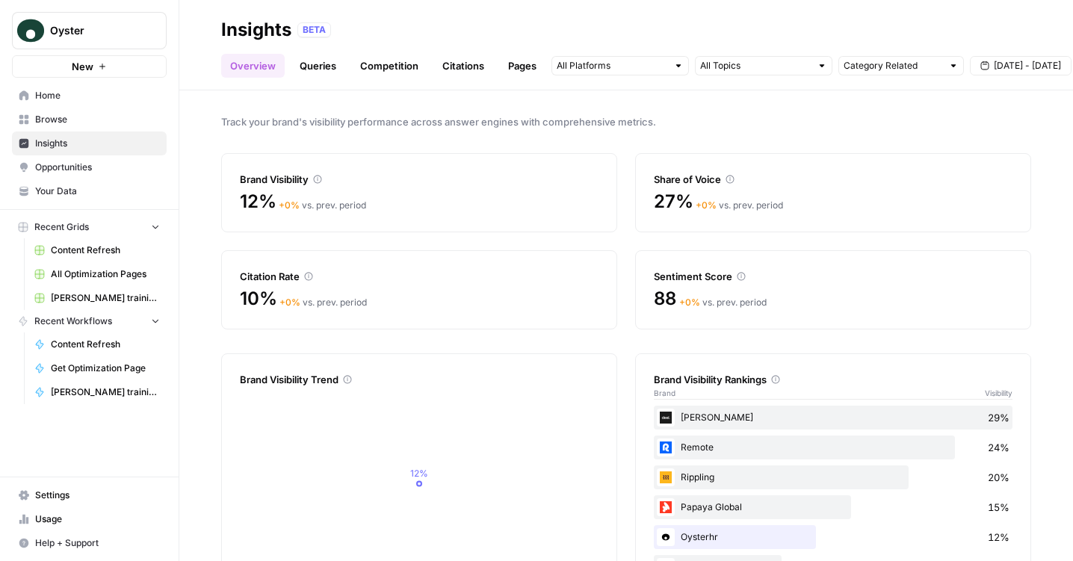
click at [330, 102] on div "Track your brand's visibility performance across answer engines with comprehens…" at bounding box center [626, 325] width 894 height 471
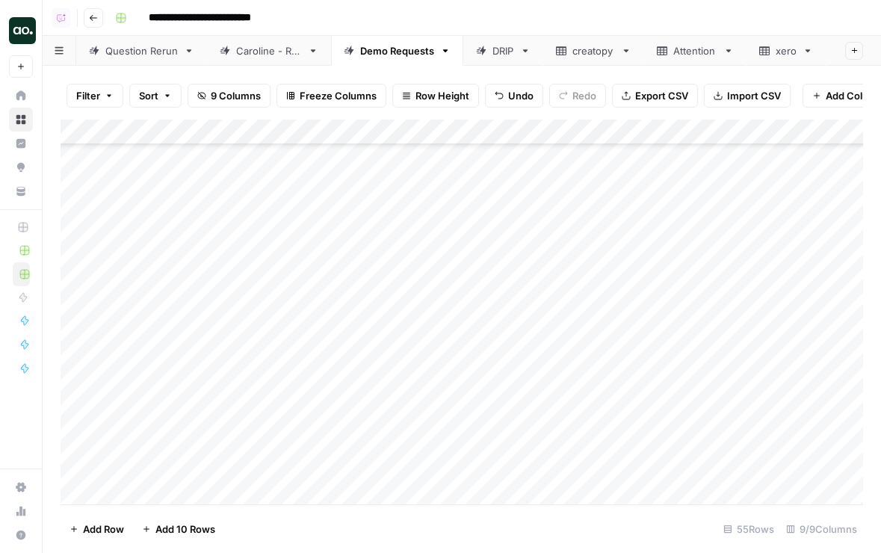
scroll to position [1062, 0]
